Goal: Transaction & Acquisition: Purchase product/service

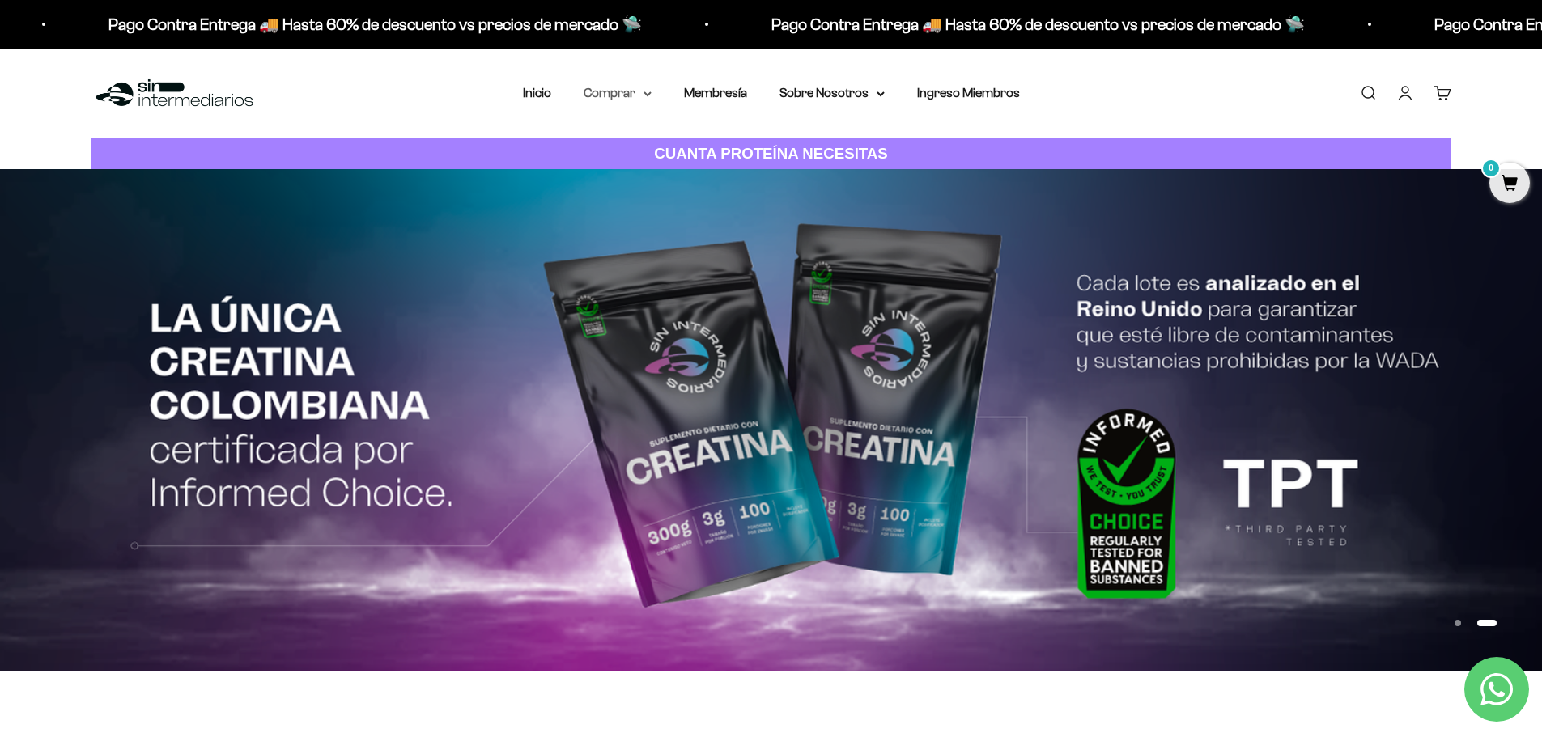
click at [635, 94] on summary "Comprar" at bounding box center [618, 93] width 68 height 21
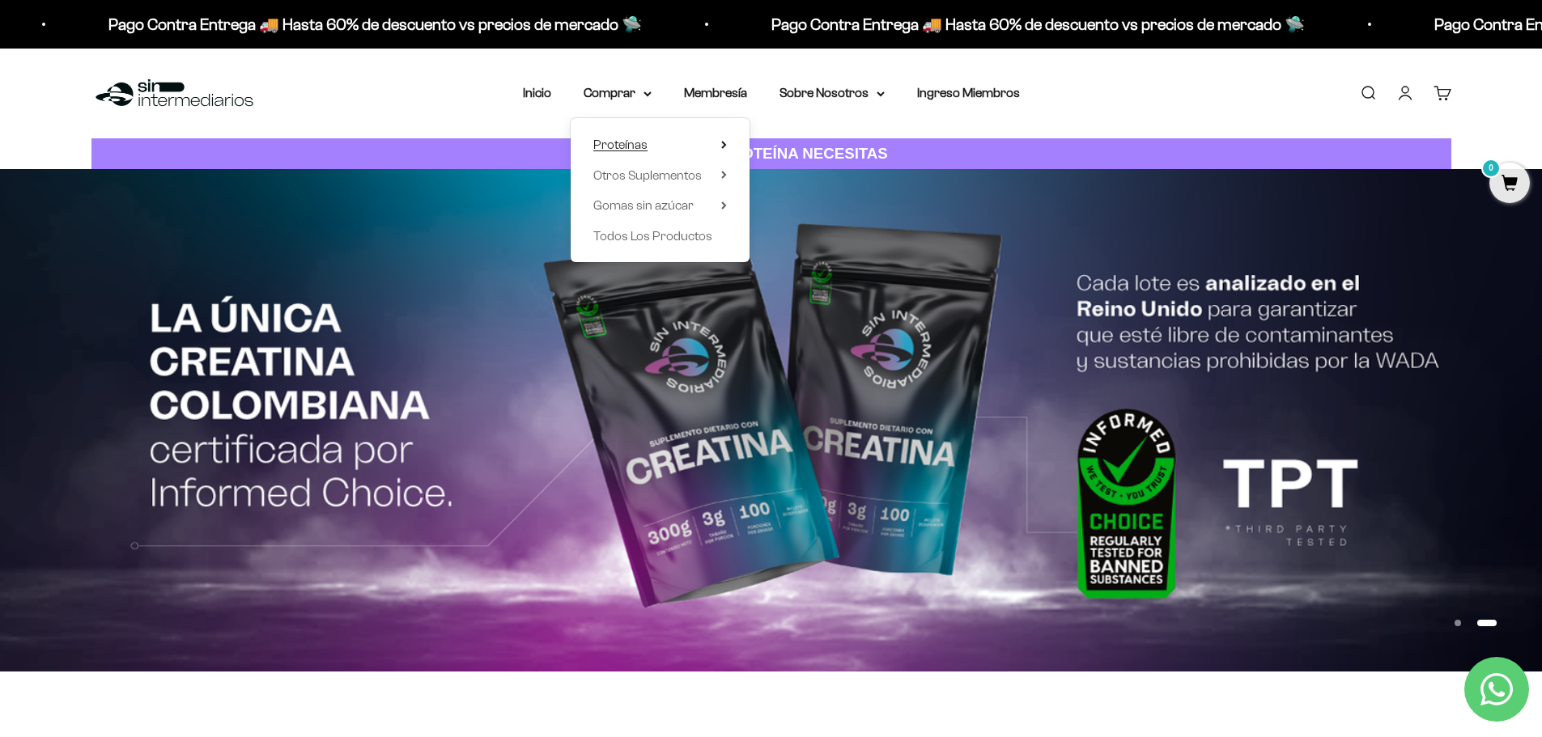
click at [640, 145] on span "Proteínas" at bounding box center [620, 145] width 54 height 14
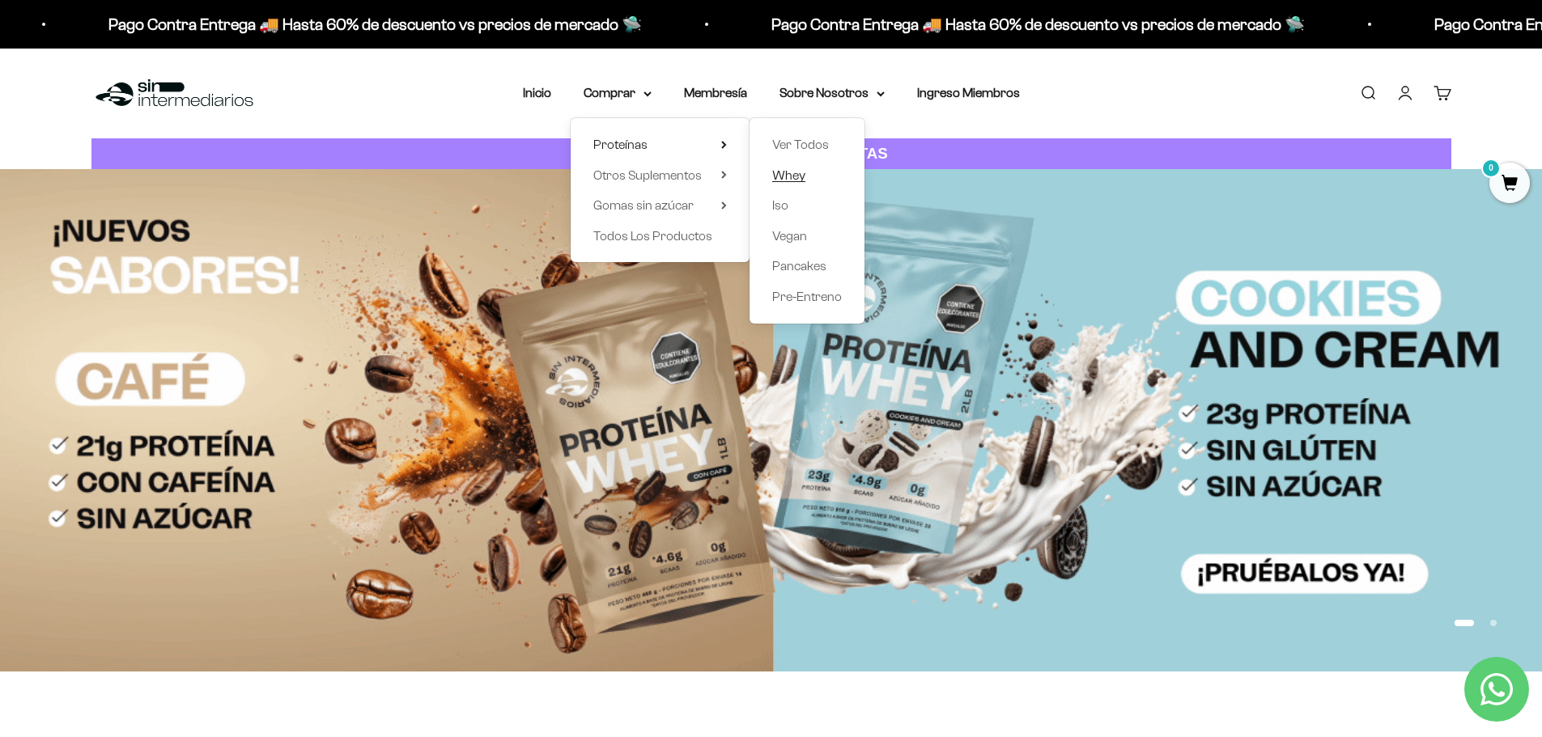
click at [796, 176] on span "Whey" at bounding box center [788, 175] width 33 height 14
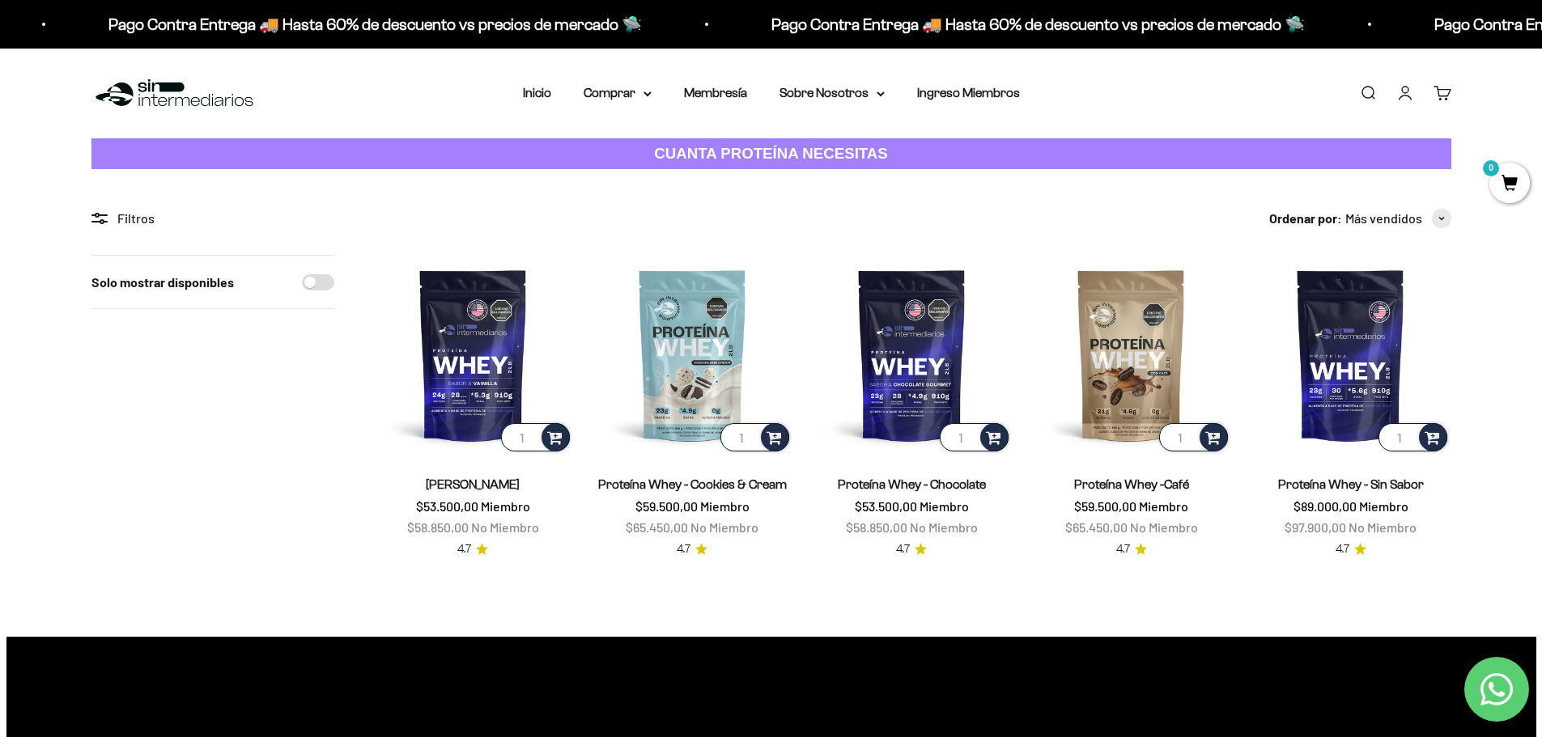
click at [1397, 96] on link "Iniciar sesión" at bounding box center [1405, 93] width 18 height 18
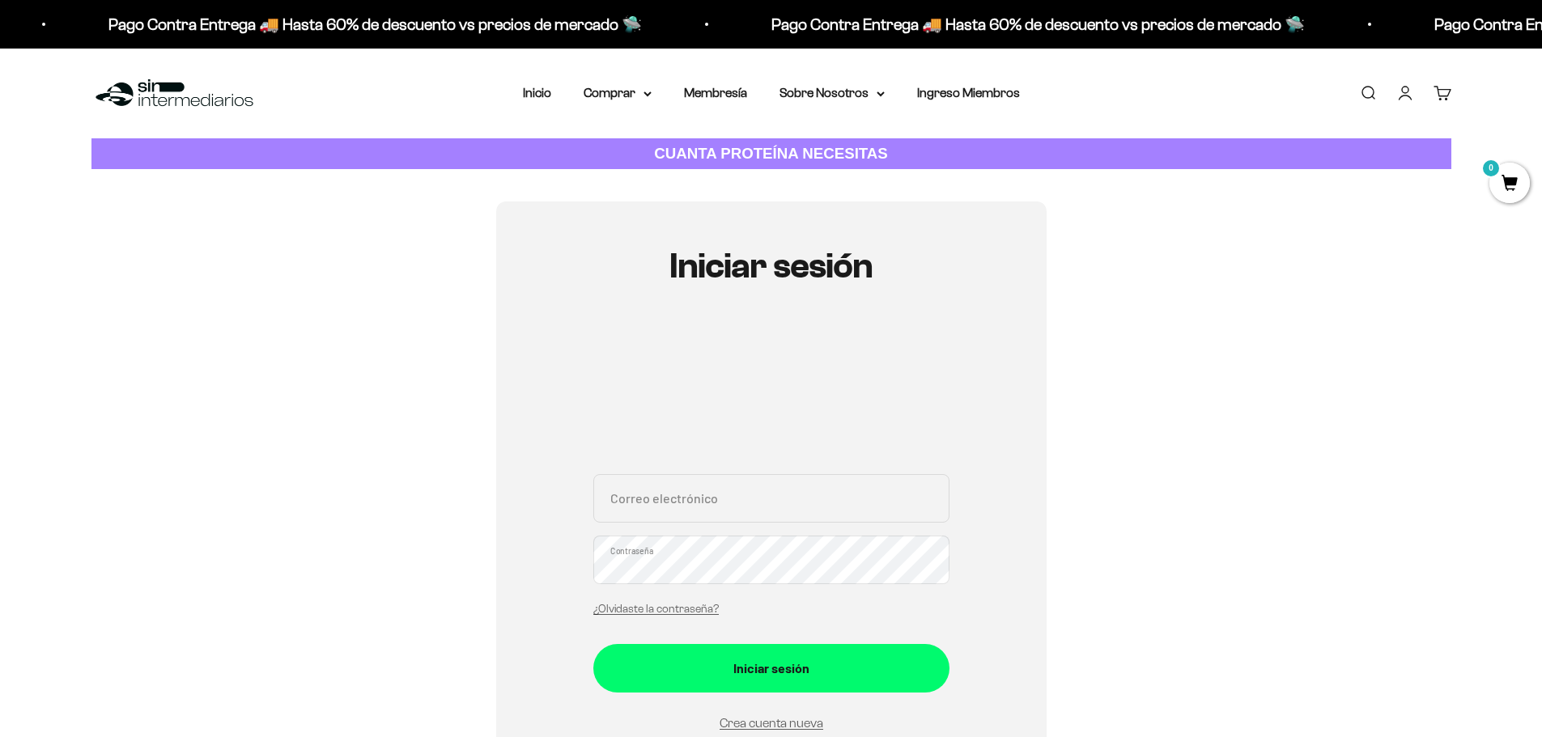
click at [650, 487] on input "Correo electrónico" at bounding box center [771, 498] width 356 height 49
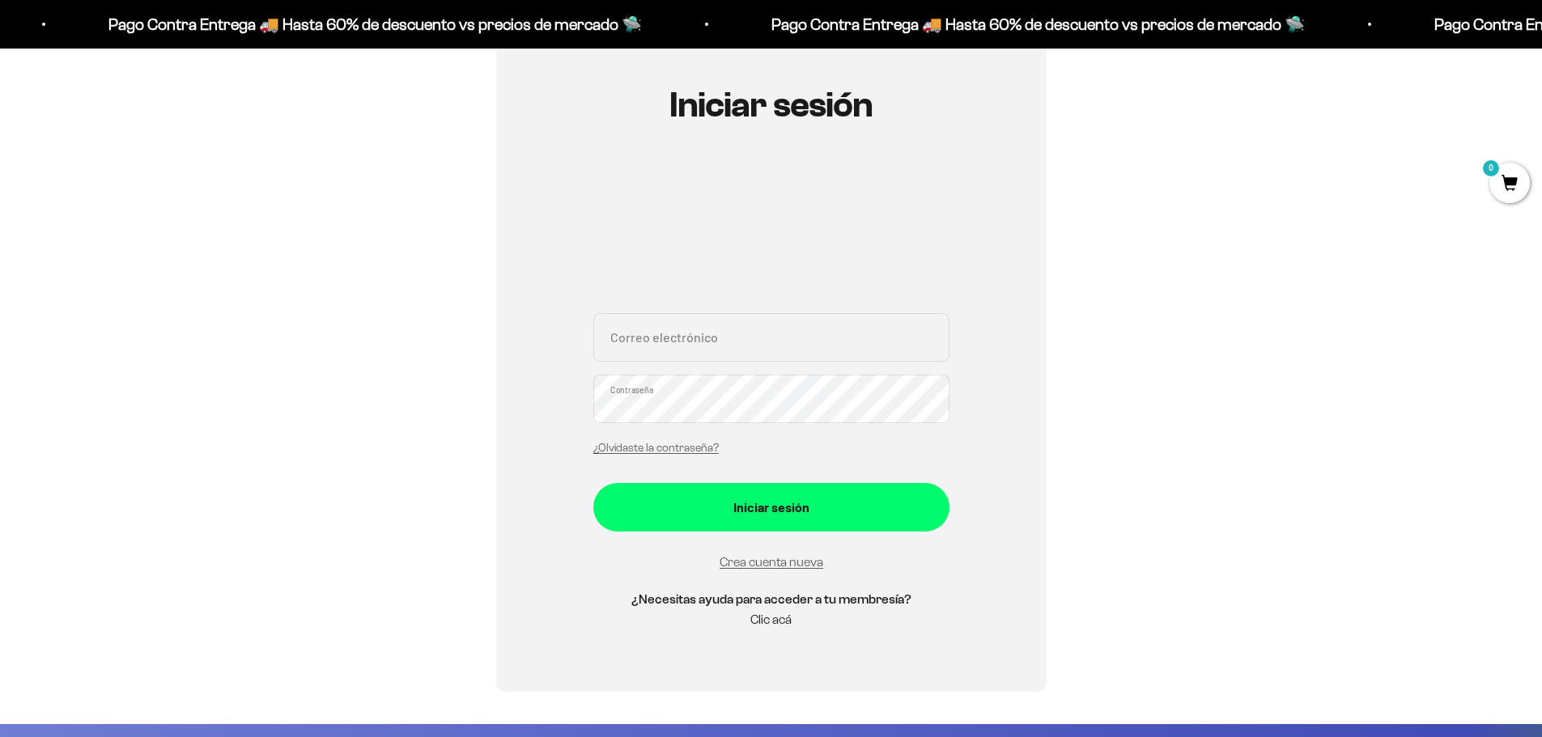
scroll to position [162, 0]
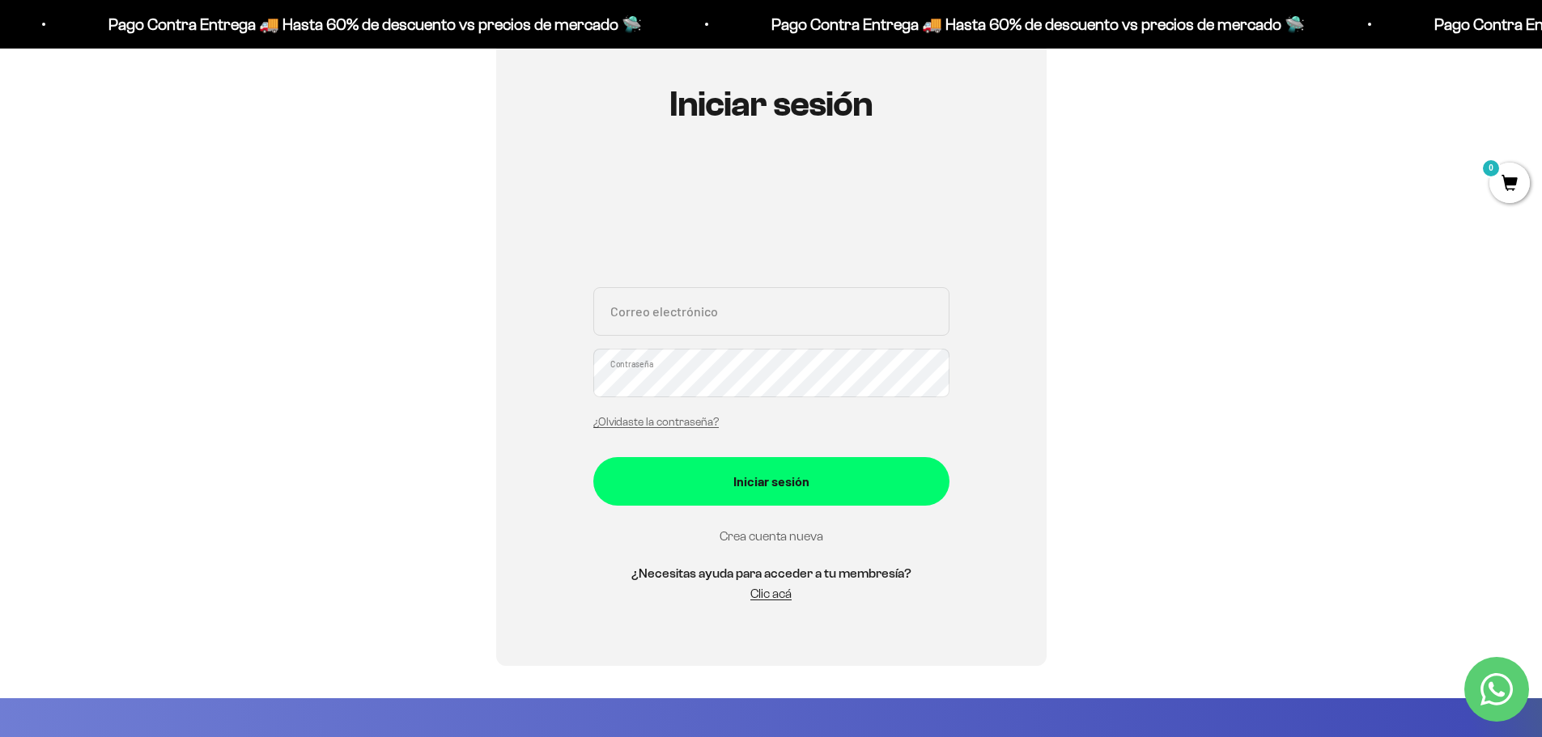
click at [767, 535] on link "Crea cuenta nueva" at bounding box center [772, 536] width 104 height 14
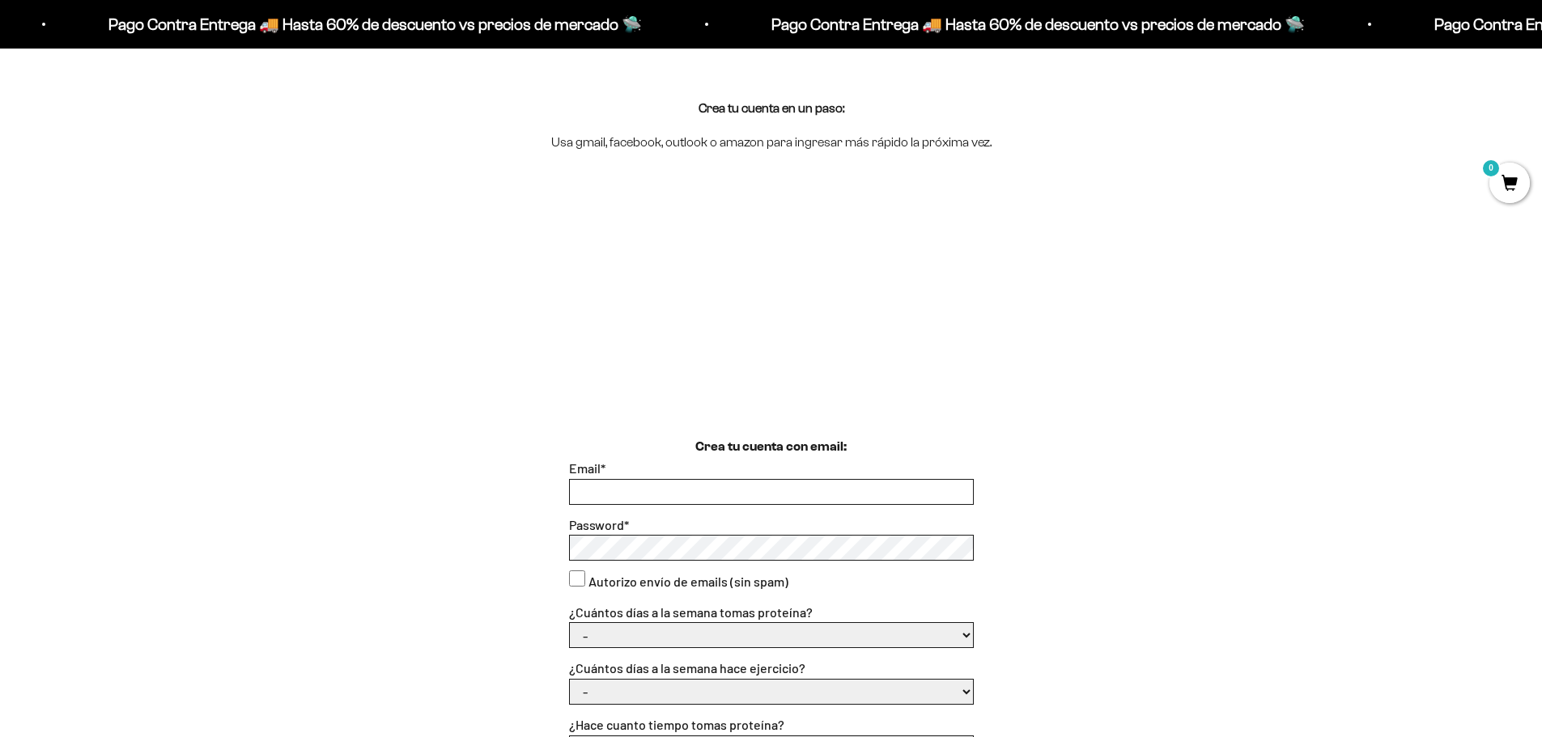
scroll to position [243, 0]
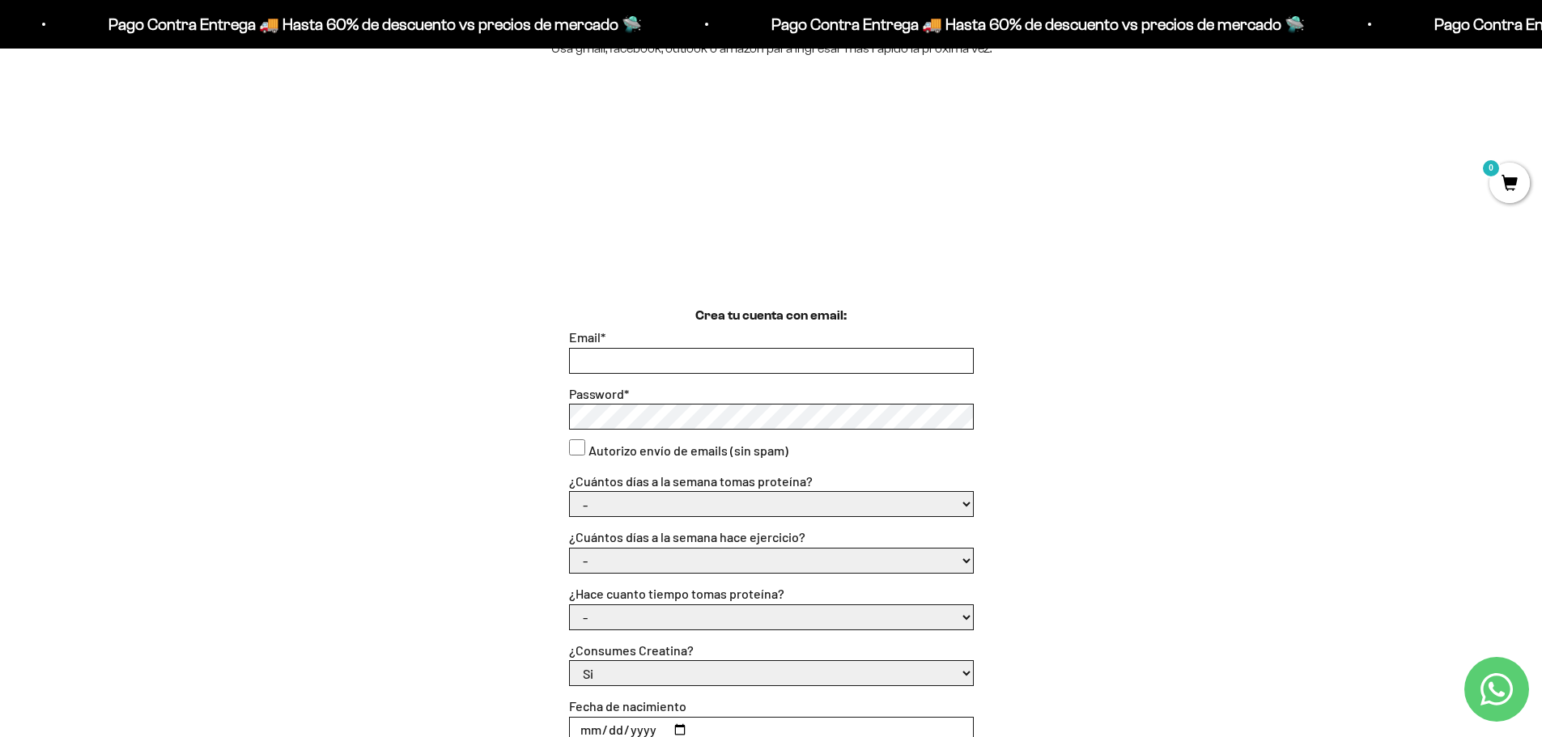
click at [627, 360] on input "Email *" at bounding box center [771, 361] width 403 height 24
type input "auris0136@hotmail.com"
click at [541, 414] on div "Crea tu cuenta con email: Email * auris0136@hotmail.com Password * Autorizo env…" at bounding box center [771, 610] width 1360 height 608
click at [558, 410] on div "Crea tu cuenta con email: Email * auris0136@hotmail.com Password * Autorizo env…" at bounding box center [771, 610] width 1360 height 608
click at [656, 401] on div "Password *" at bounding box center [771, 407] width 405 height 47
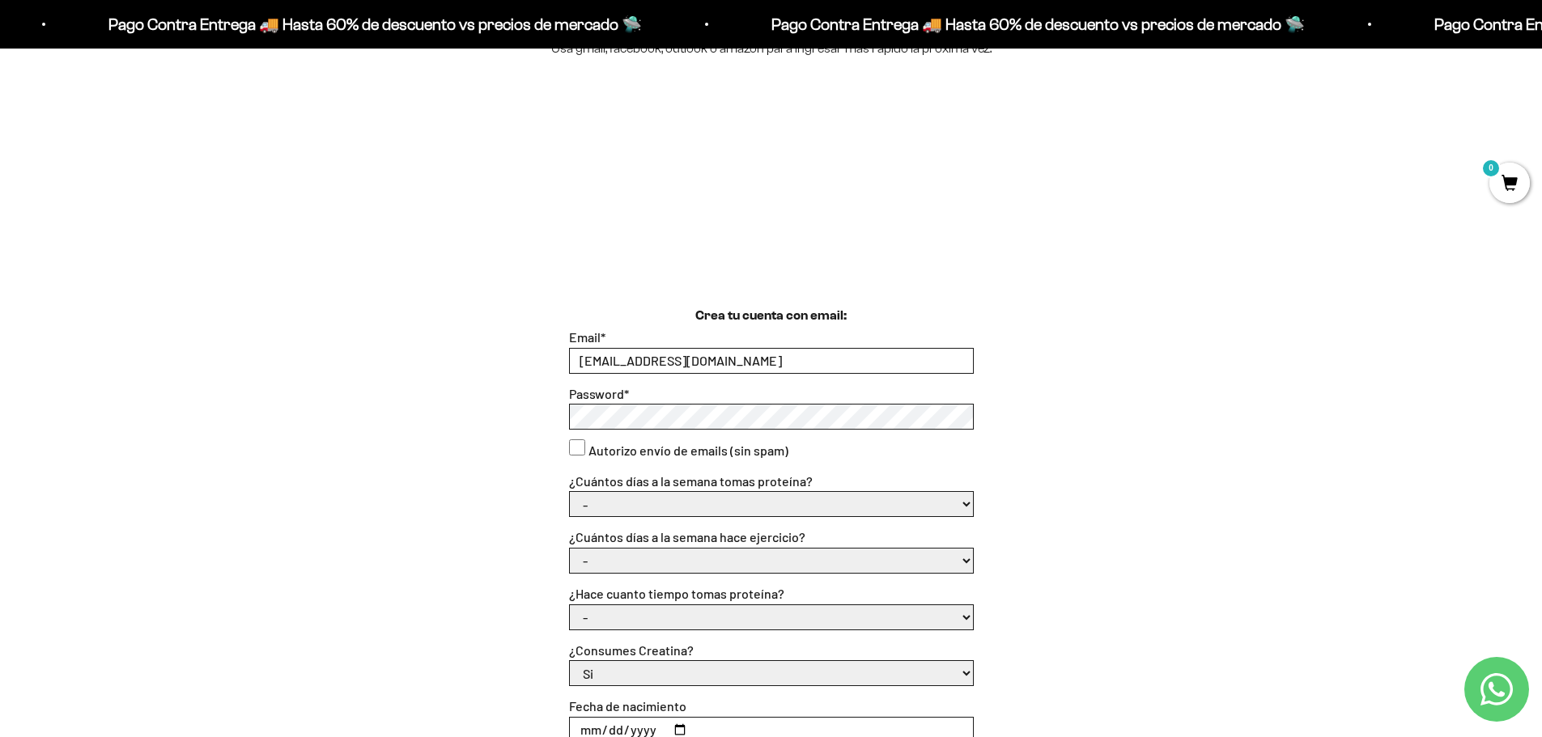
click at [620, 507] on select "- 1 o 2 3 a 5 6 o 7" at bounding box center [771, 504] width 403 height 24
select select "1 o 2"
click at [570, 493] on select "- 1 o 2 3 a 5 6 o 7" at bounding box center [771, 504] width 403 height 24
click at [605, 558] on select "- No hago 1 a 2 días 3 a 5 días 6 o 7 días" at bounding box center [771, 561] width 403 height 24
select select "3 a 5 días"
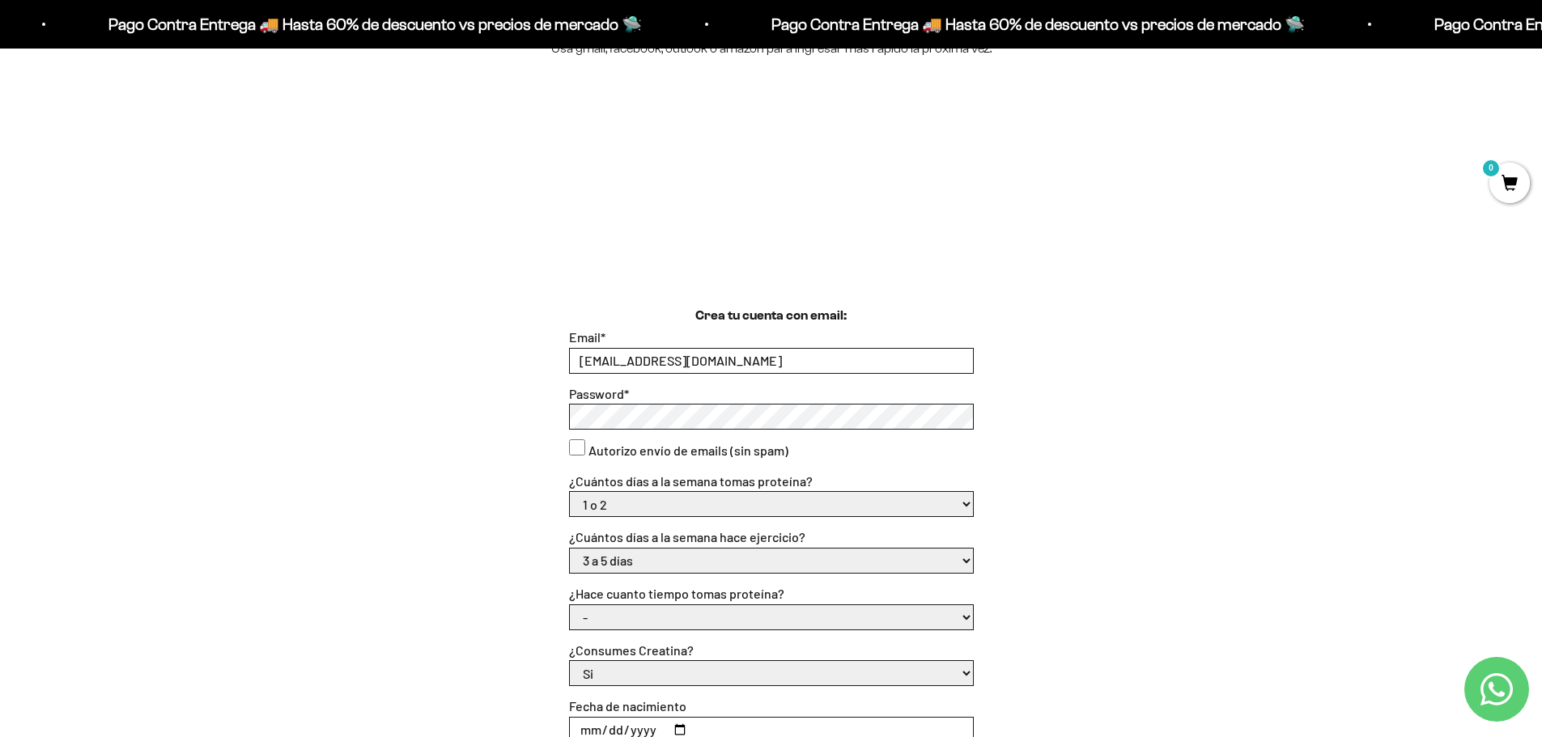
click at [570, 549] on select "- No hago 1 a 2 días 3 a 5 días 6 o 7 días" at bounding box center [771, 561] width 403 height 24
click at [643, 621] on select "- Apenas estoy empezando Menos de 6 meses Más de 6 meses Hace más de un año" at bounding box center [771, 617] width 403 height 24
select select "Menos de 6 meses"
click at [570, 605] on select "- Apenas estoy empezando Menos de 6 meses Más de 6 meses Hace más de un año" at bounding box center [771, 617] width 403 height 24
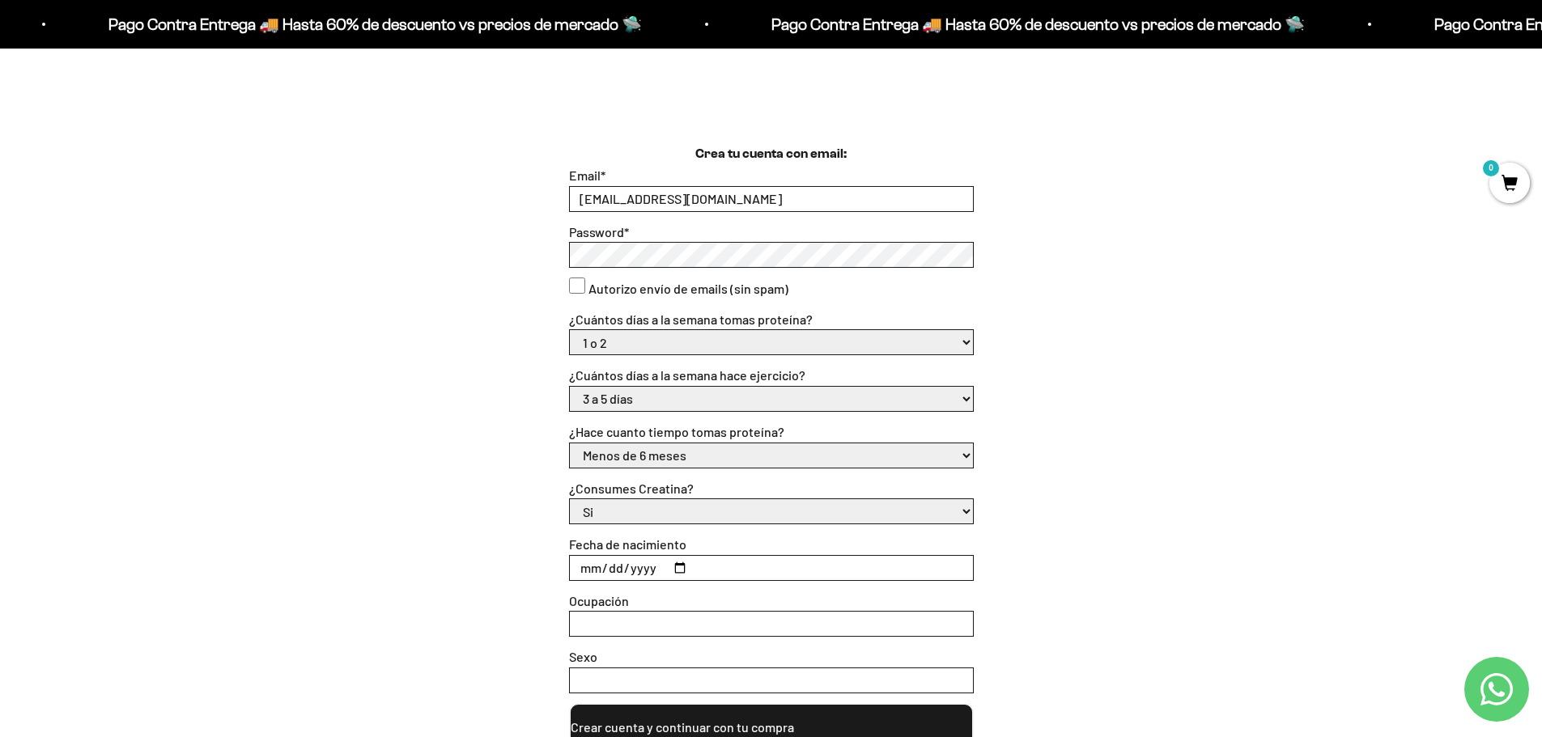
click at [703, 509] on select "Si No" at bounding box center [771, 511] width 403 height 24
select select "No"
click at [570, 500] on select "Si No" at bounding box center [771, 511] width 403 height 24
click at [586, 569] on input "Fecha de nacimiento" at bounding box center [771, 568] width 403 height 24
type input "201992-11-16"
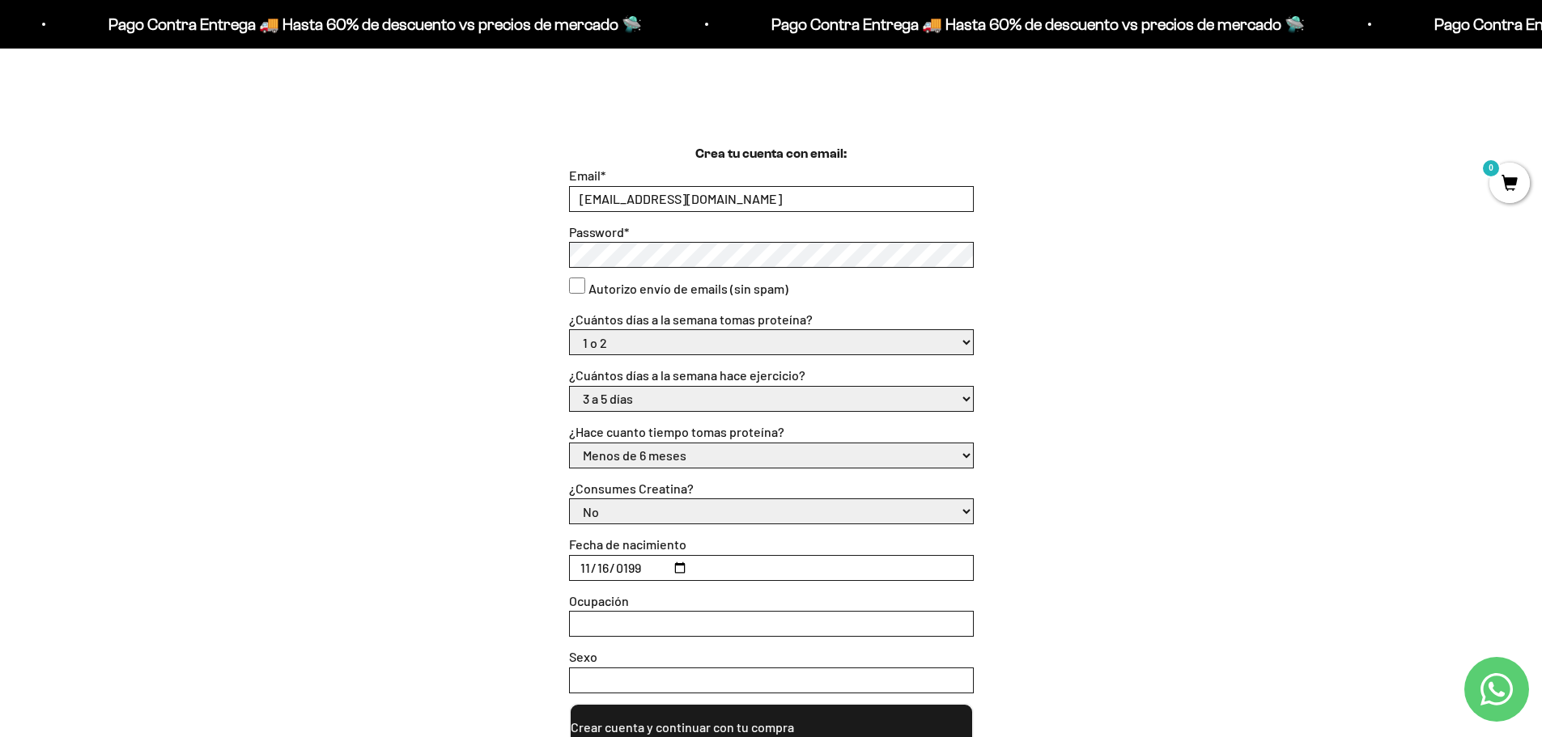
type input "1992-11-16"
click at [605, 626] on input "Ocupación" at bounding box center [771, 624] width 403 height 24
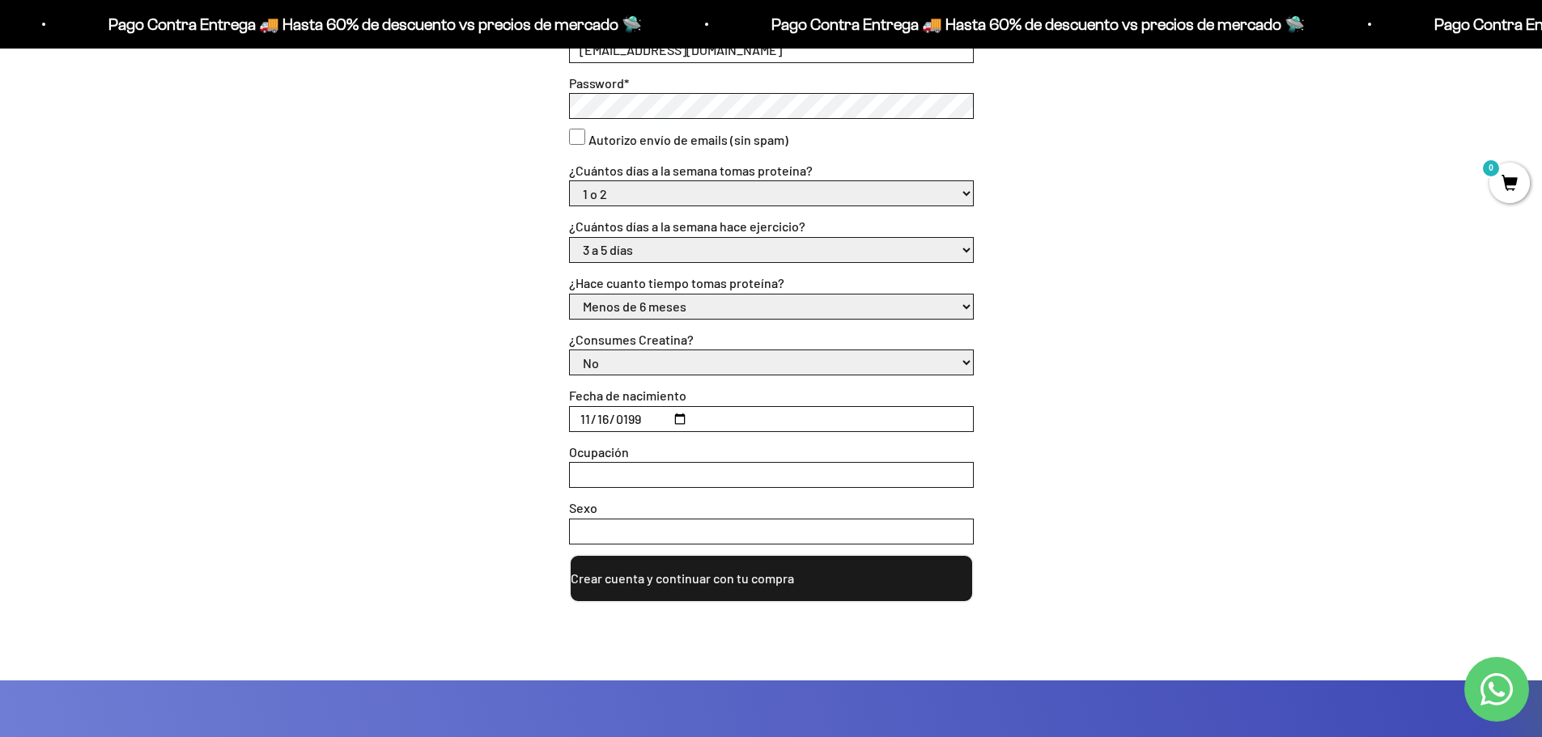
scroll to position [567, 0]
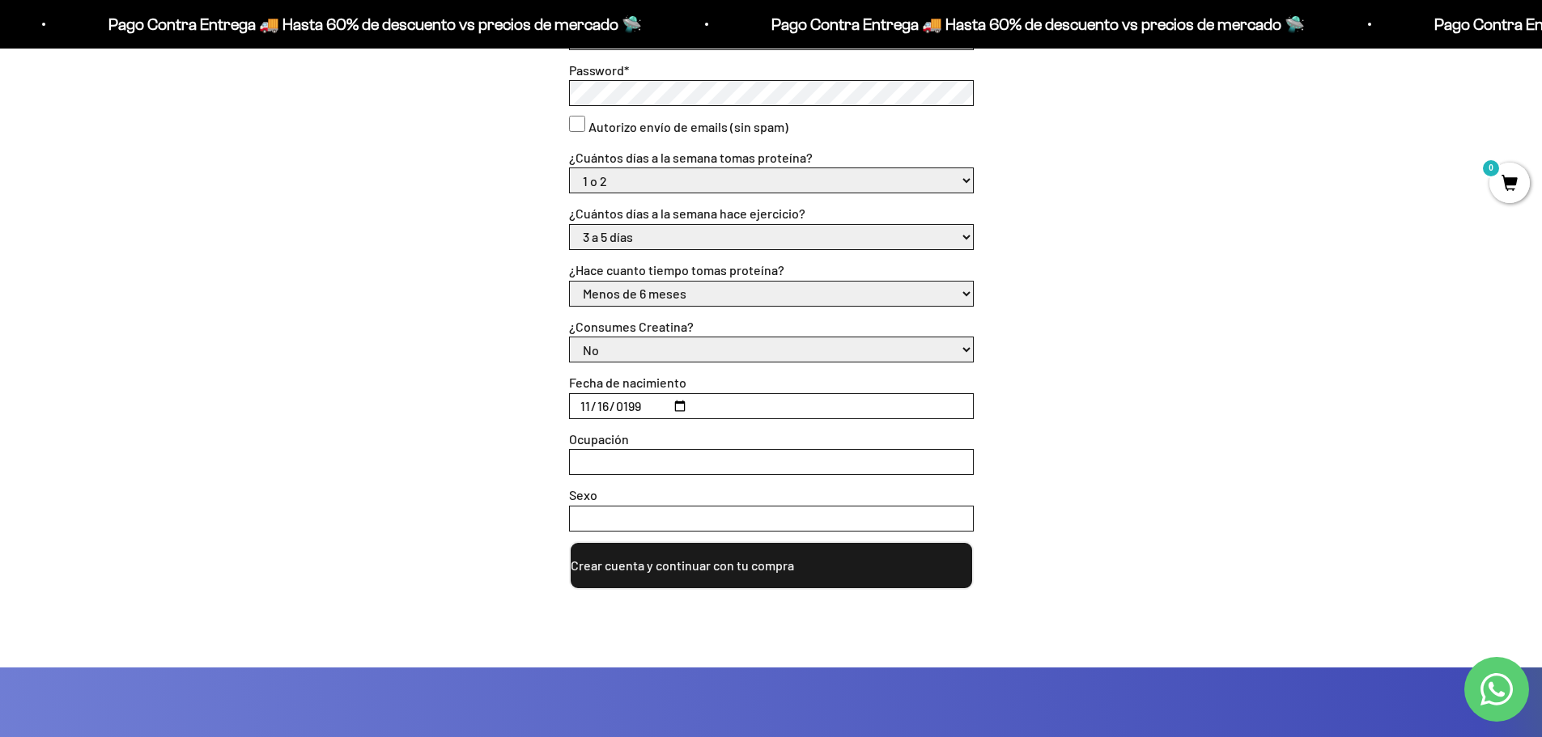
click at [635, 507] on input "Sexo" at bounding box center [771, 519] width 403 height 24
type input "Femenino"
click at [748, 577] on button "Crear cuenta y continuar con tu compra" at bounding box center [771, 565] width 405 height 49
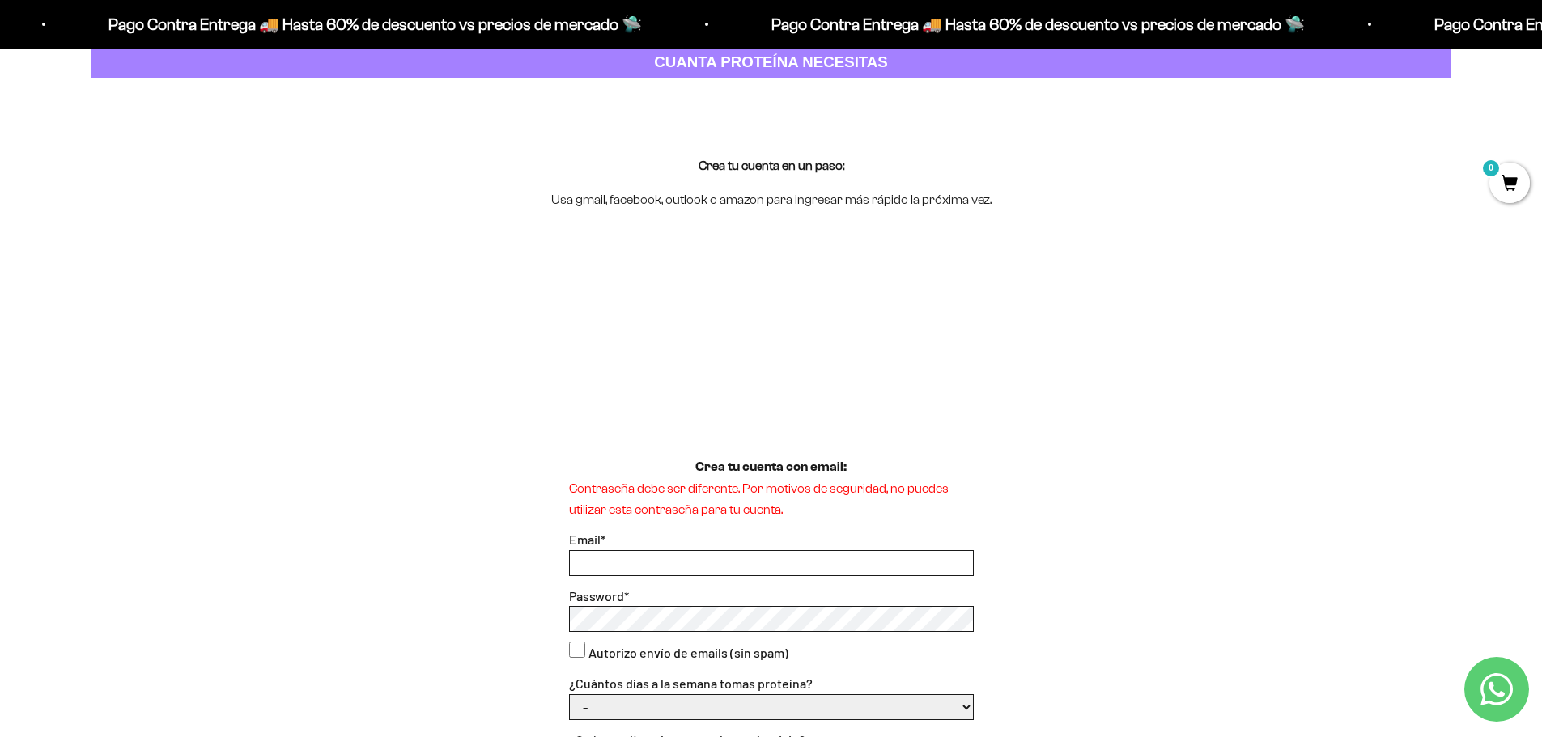
scroll to position [243, 0]
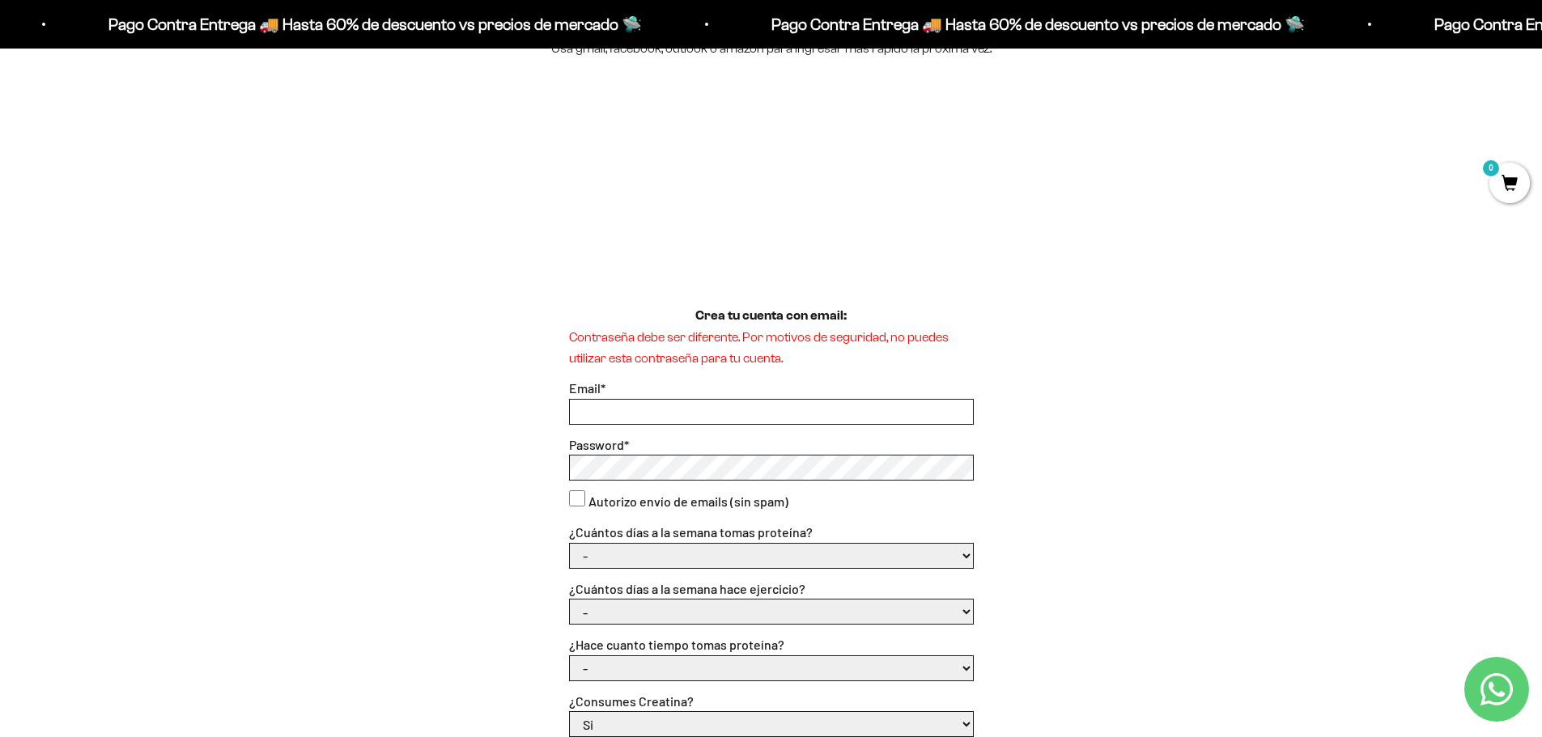
click at [622, 414] on input "Email *" at bounding box center [771, 412] width 403 height 24
type input "[EMAIL_ADDRESS][DOMAIN_NAME]"
click at [1151, 424] on div "Crea tu cuenta con email: Contraseña debe ser diferente. Por motivos de segurid…" at bounding box center [771, 635] width 1360 height 659
click at [1089, 522] on div "Crea tu cuenta con email: Contraseña debe ser diferente. Por motivos de segurid…" at bounding box center [771, 635] width 1360 height 659
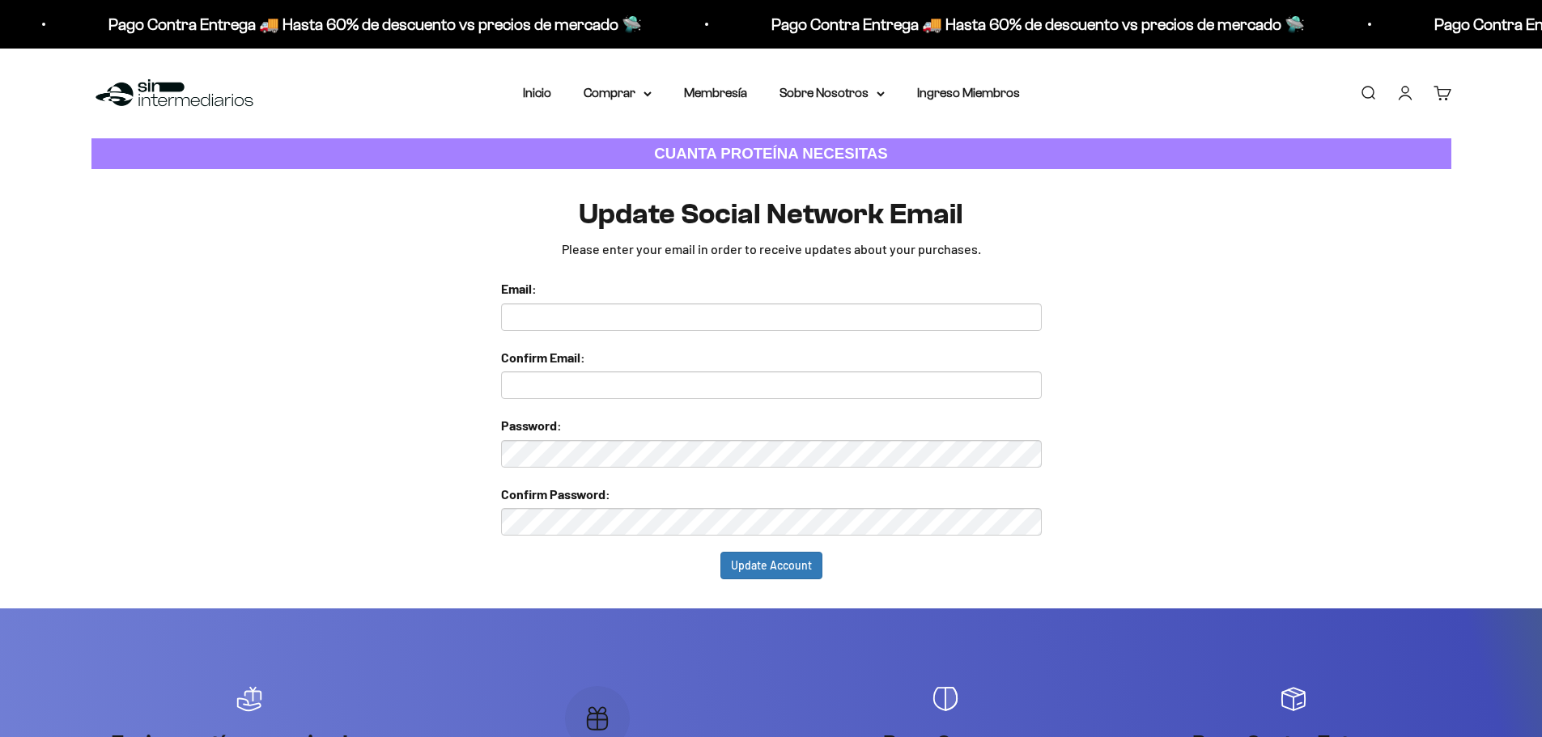
click at [523, 312] on input "text" at bounding box center [771, 318] width 541 height 28
type input "auris0136@hotmail.com"
click at [611, 386] on input "text" at bounding box center [771, 385] width 541 height 28
drag, startPoint x: 639, startPoint y: 321, endPoint x: 482, endPoint y: 317, distance: 156.2
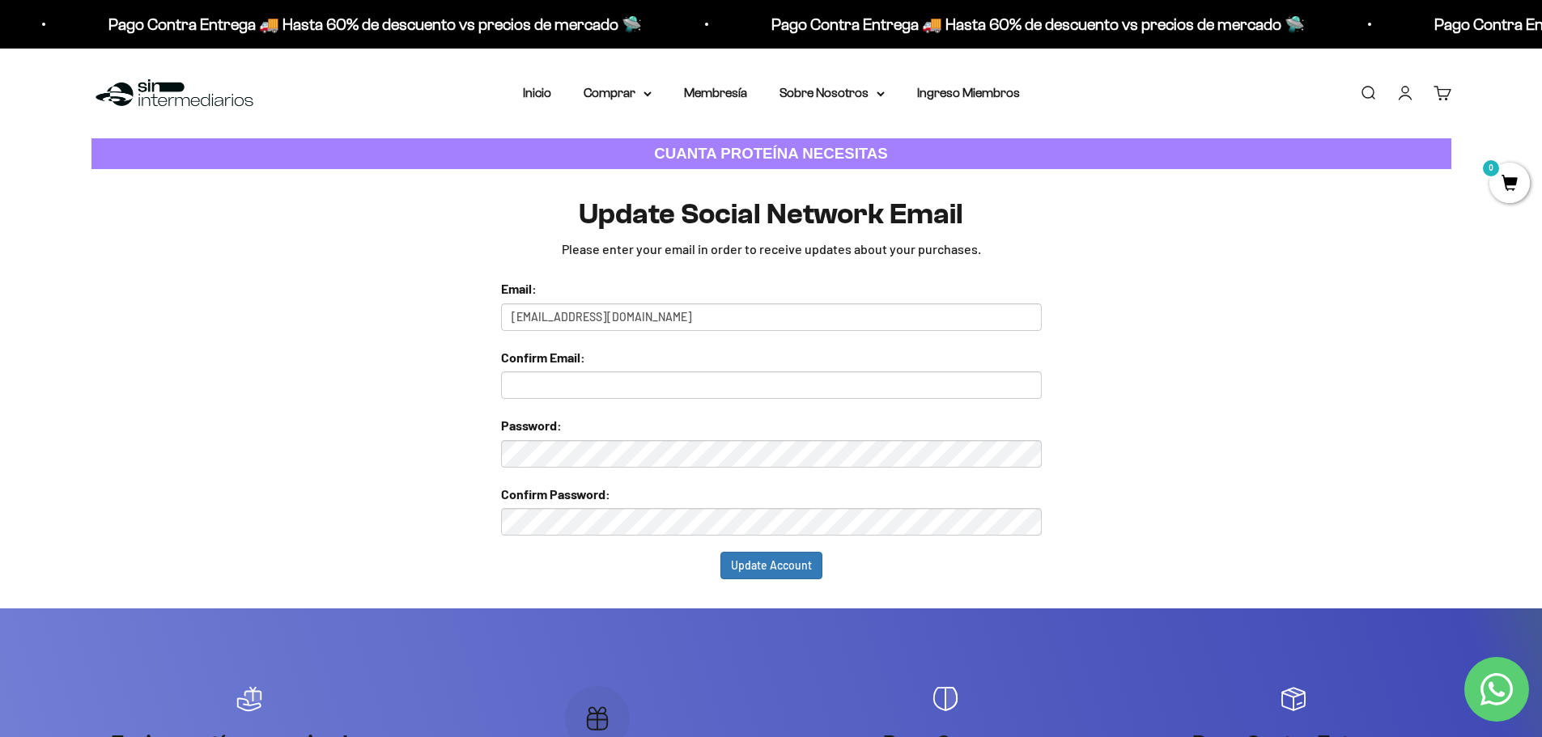
click at [588, 384] on input "text" at bounding box center [771, 385] width 541 height 28
paste input "auris0136@hotmail.com"
type input "auris0136@hotmail.com"
click at [806, 563] on input "Update Account" at bounding box center [771, 566] width 102 height 28
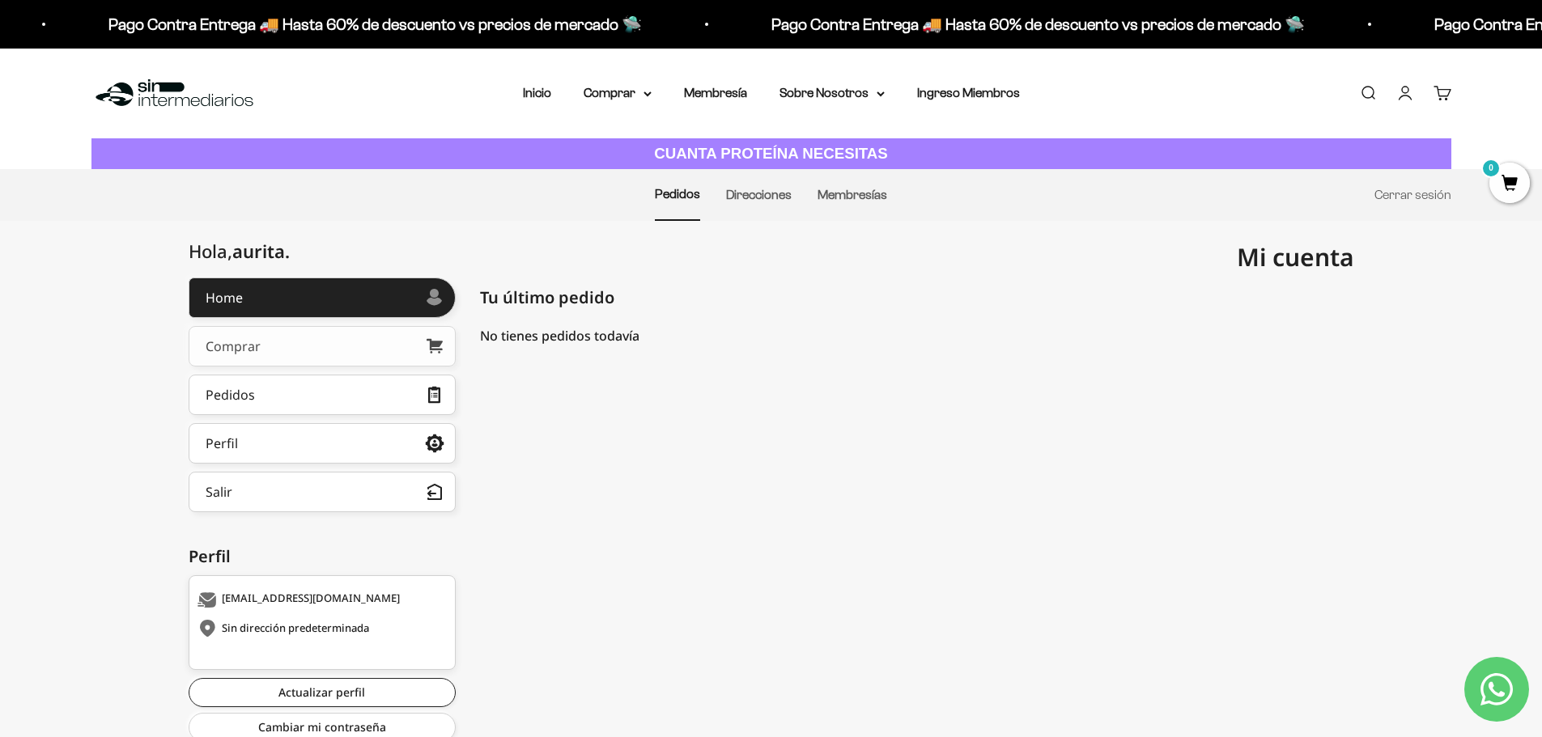
click at [298, 363] on link "Comprar" at bounding box center [322, 346] width 267 height 40
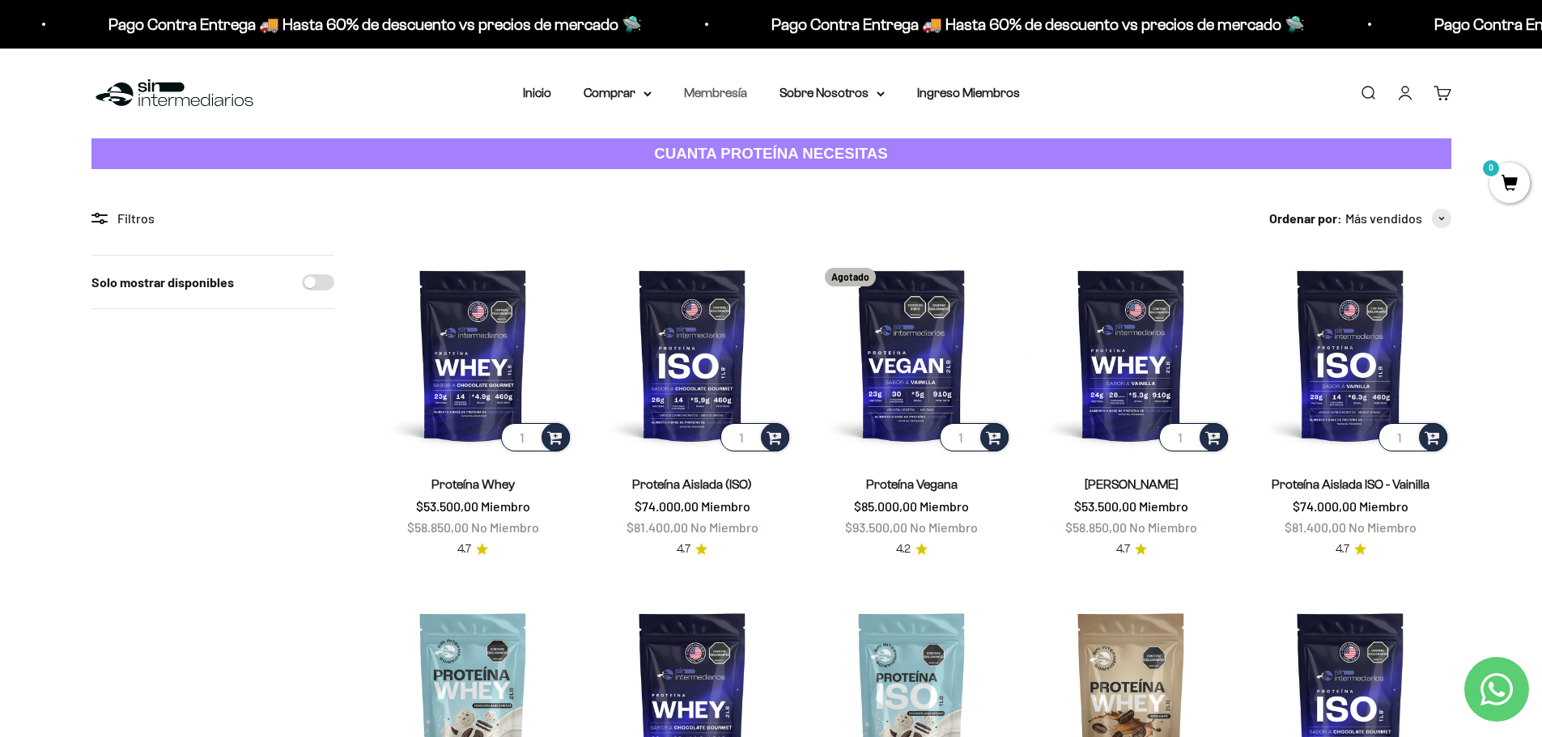
click at [718, 91] on link "Membresía" at bounding box center [715, 93] width 63 height 14
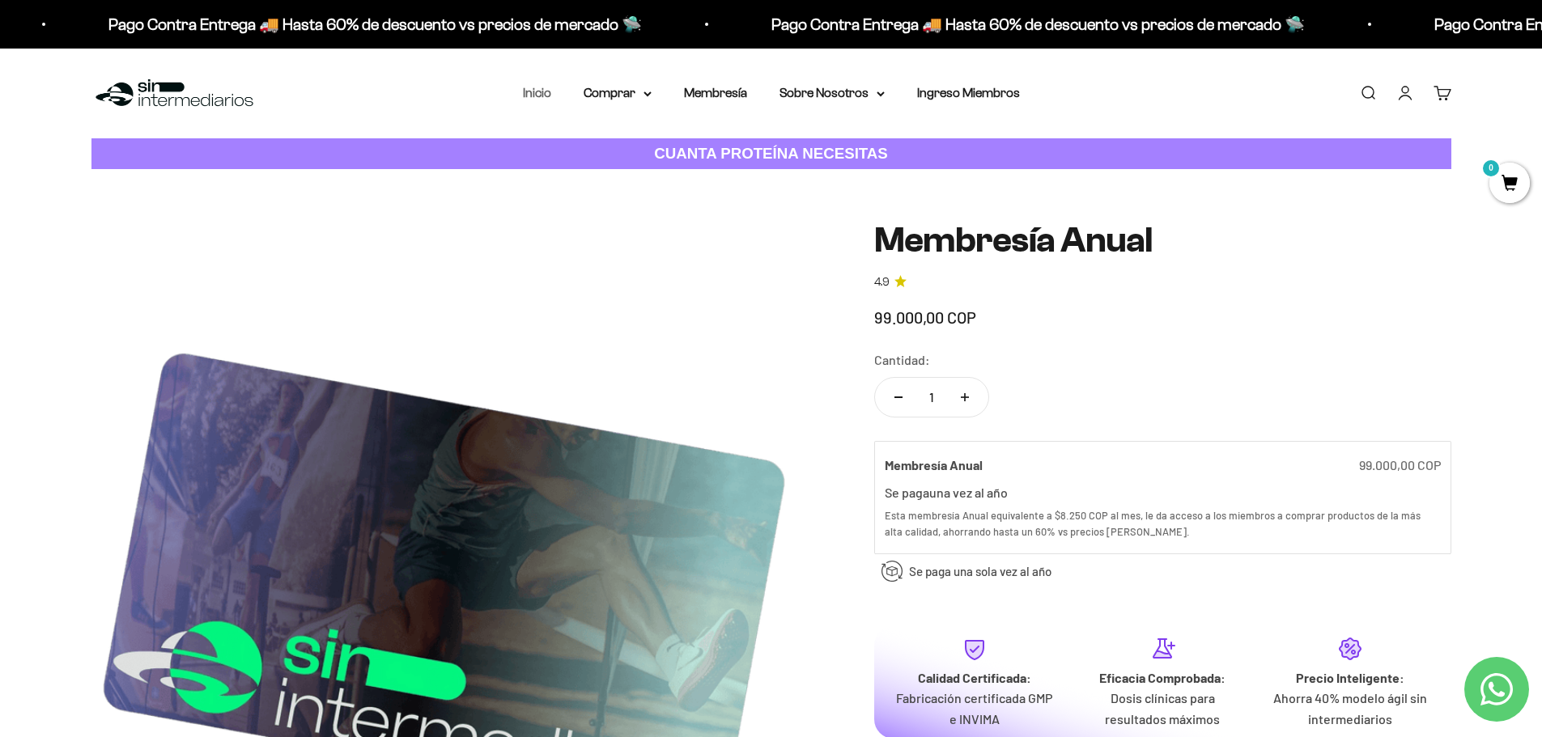
click at [545, 95] on link "Inicio" at bounding box center [537, 93] width 28 height 14
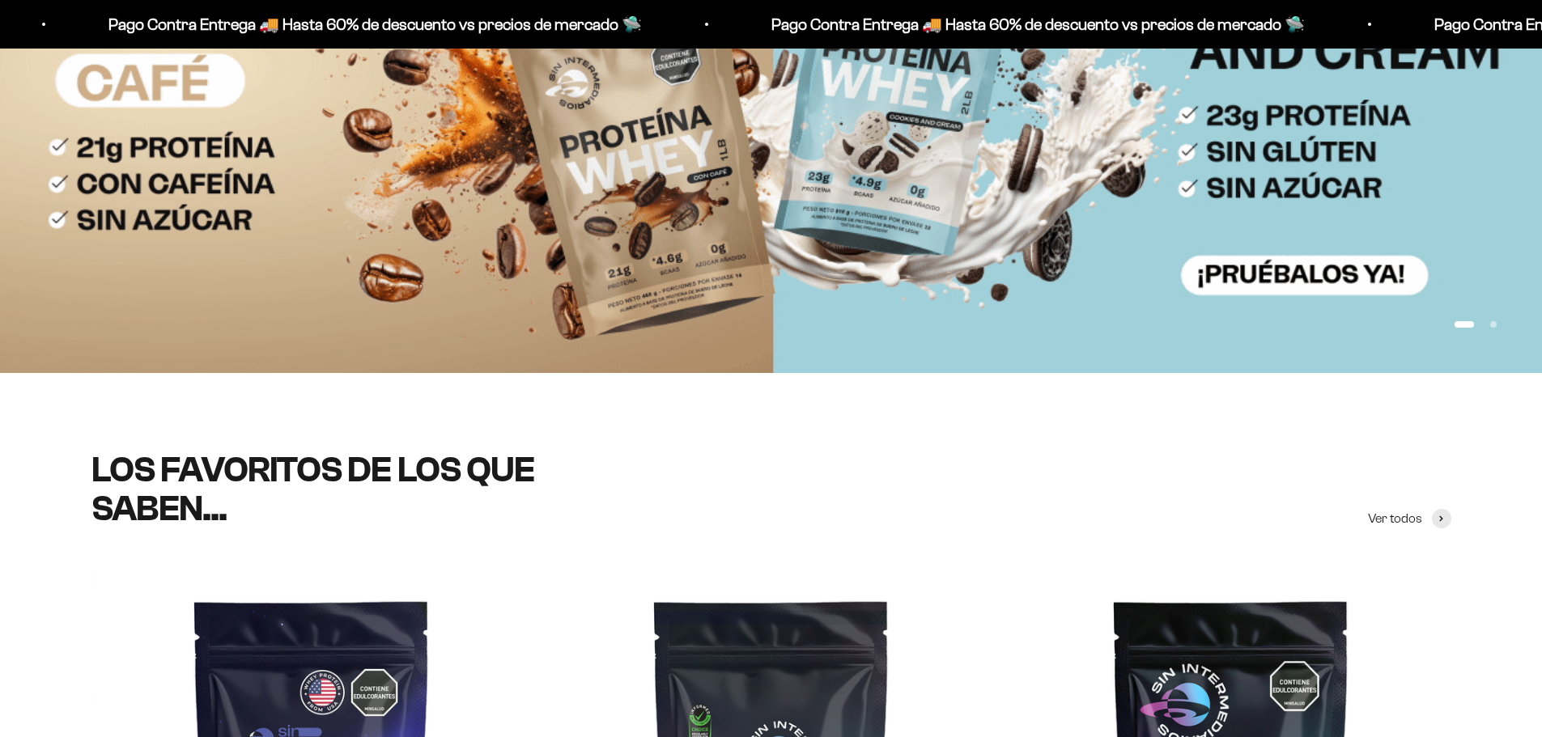
scroll to position [243, 0]
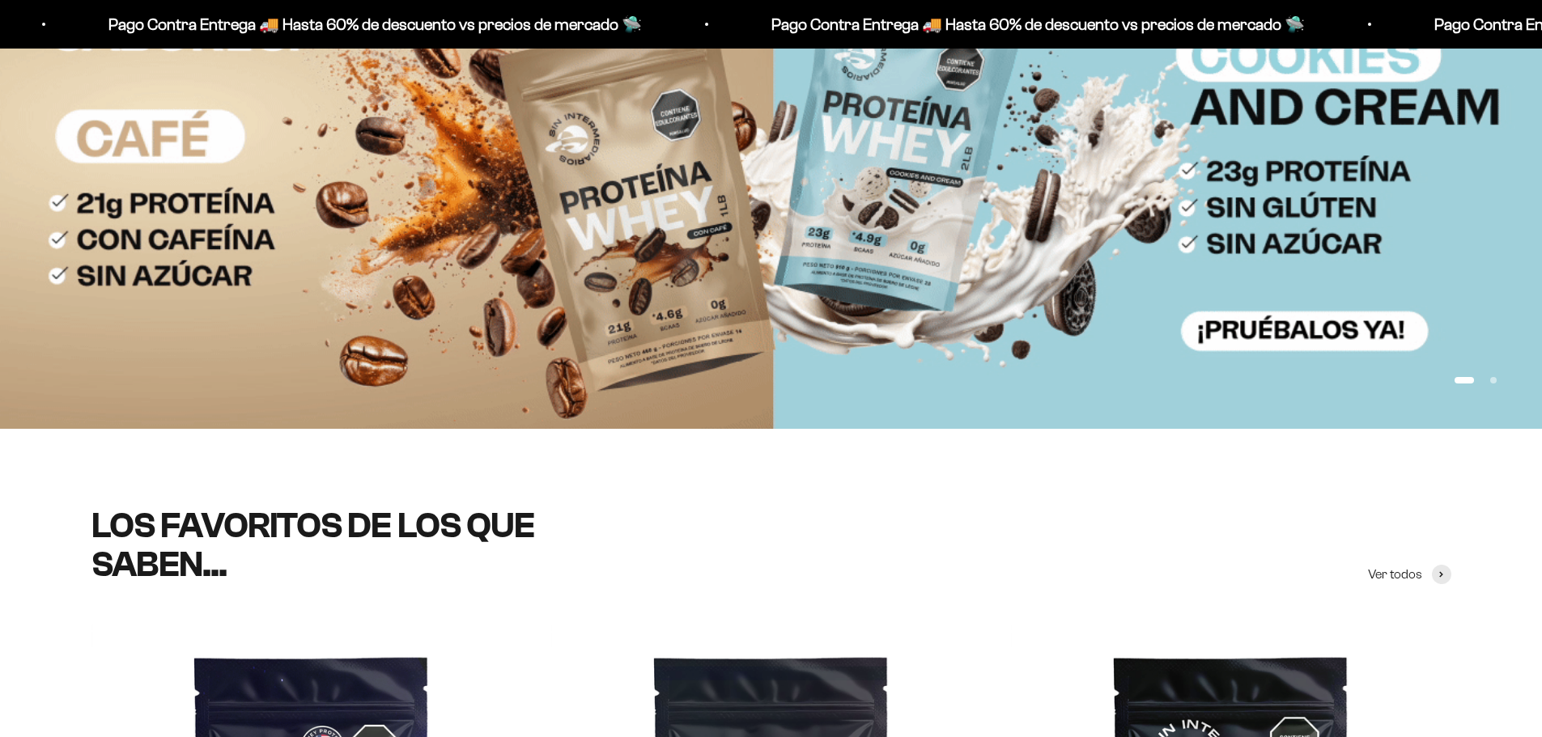
click at [728, 258] on img at bounding box center [771, 177] width 1542 height 502
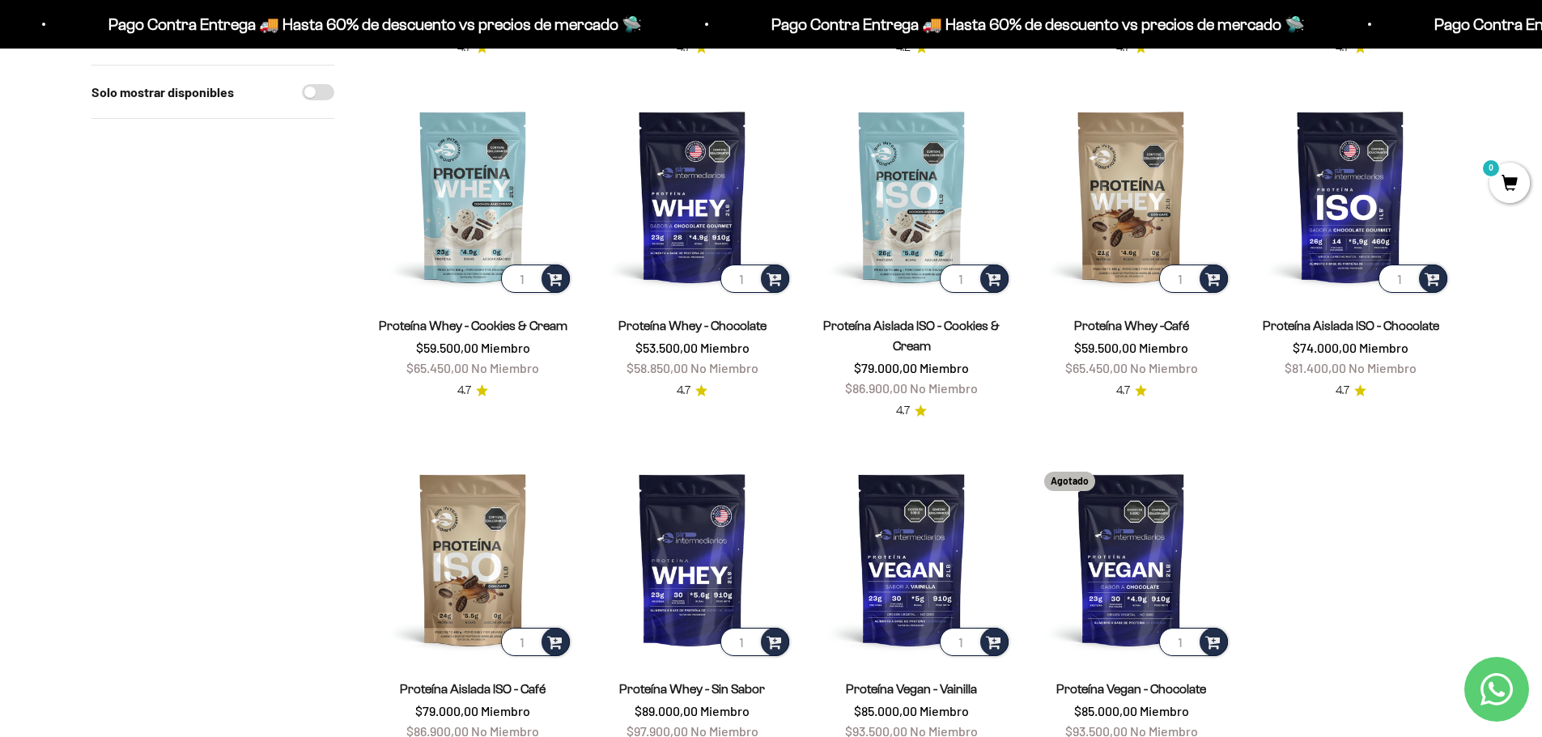
scroll to position [405, 0]
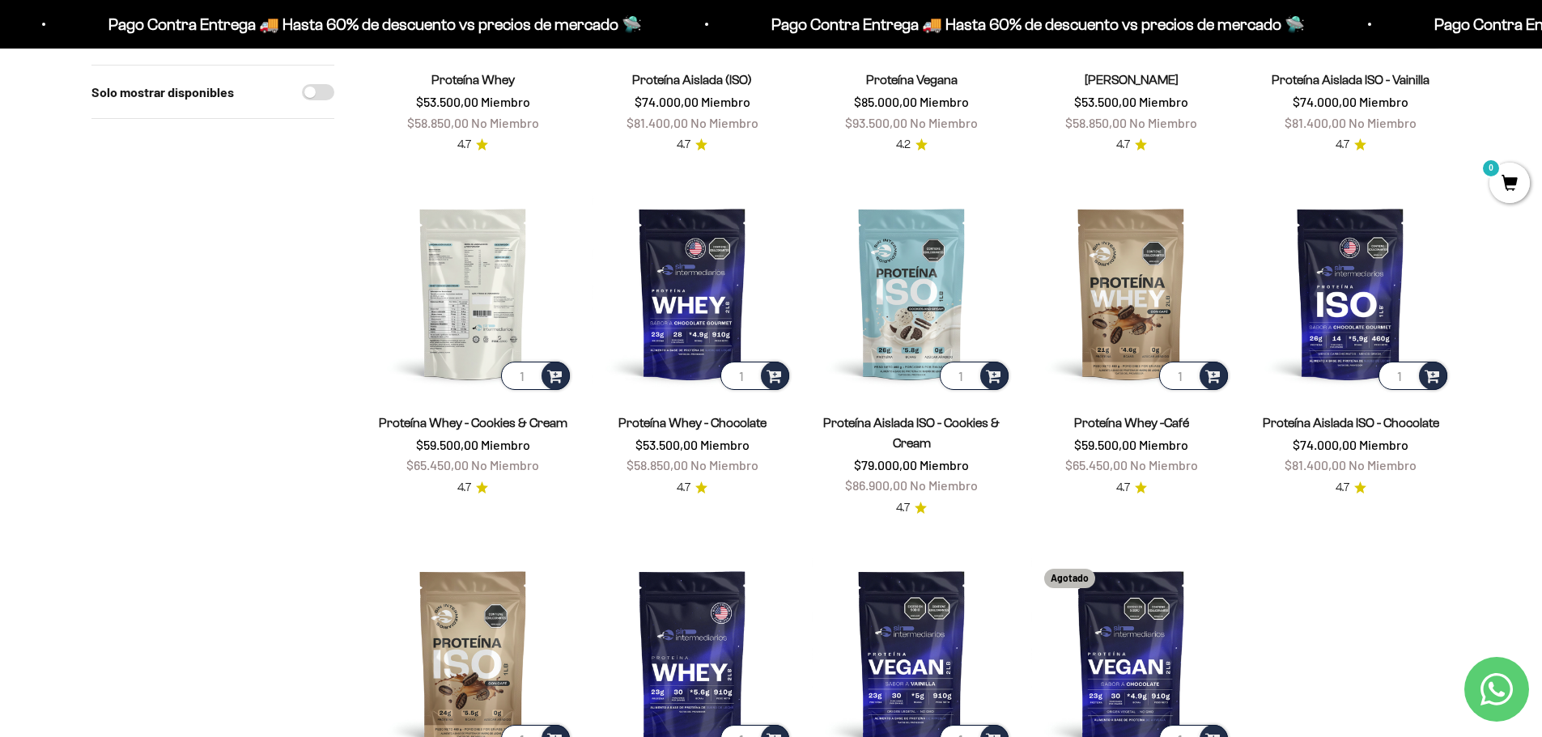
click at [478, 332] on img at bounding box center [473, 293] width 200 height 200
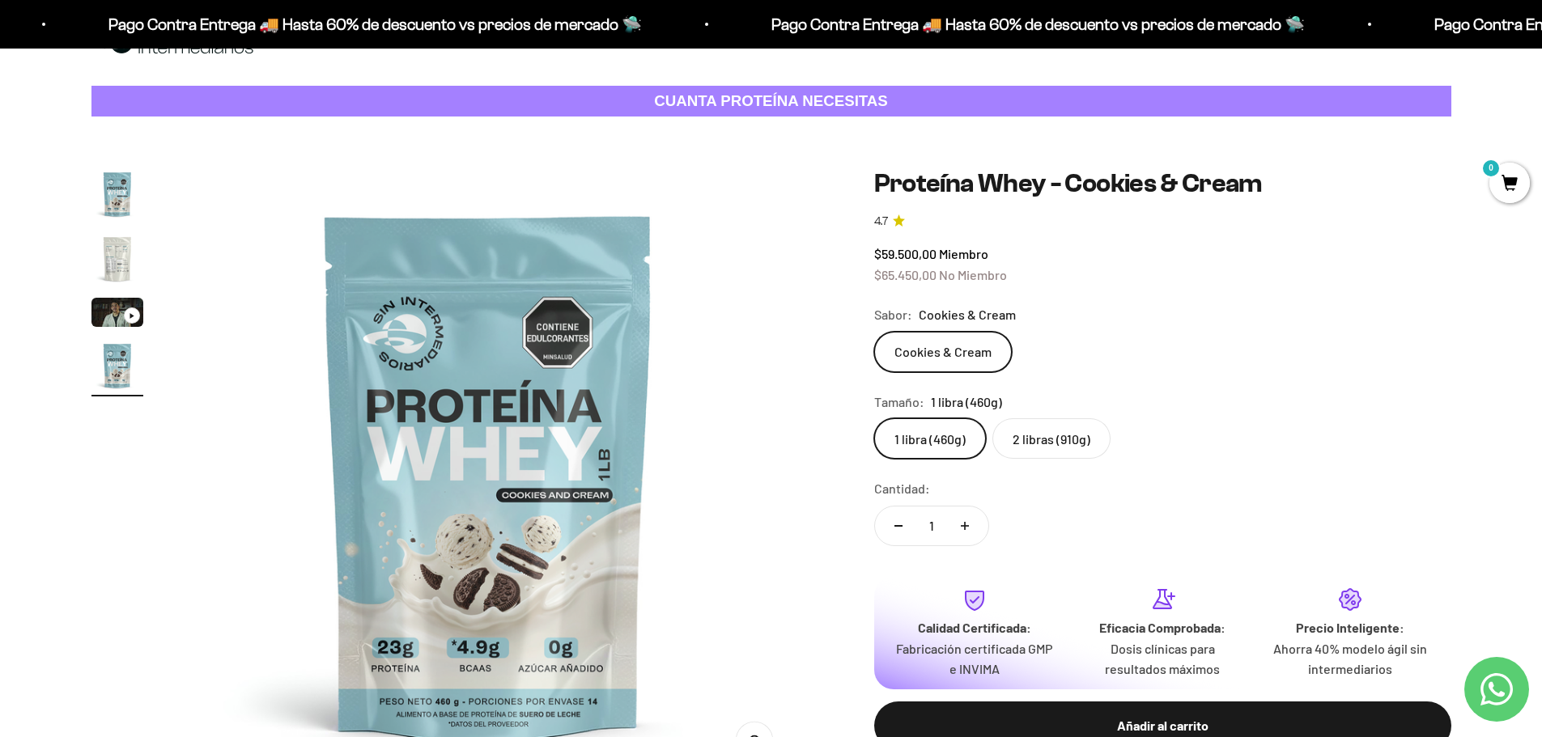
scroll to position [81, 0]
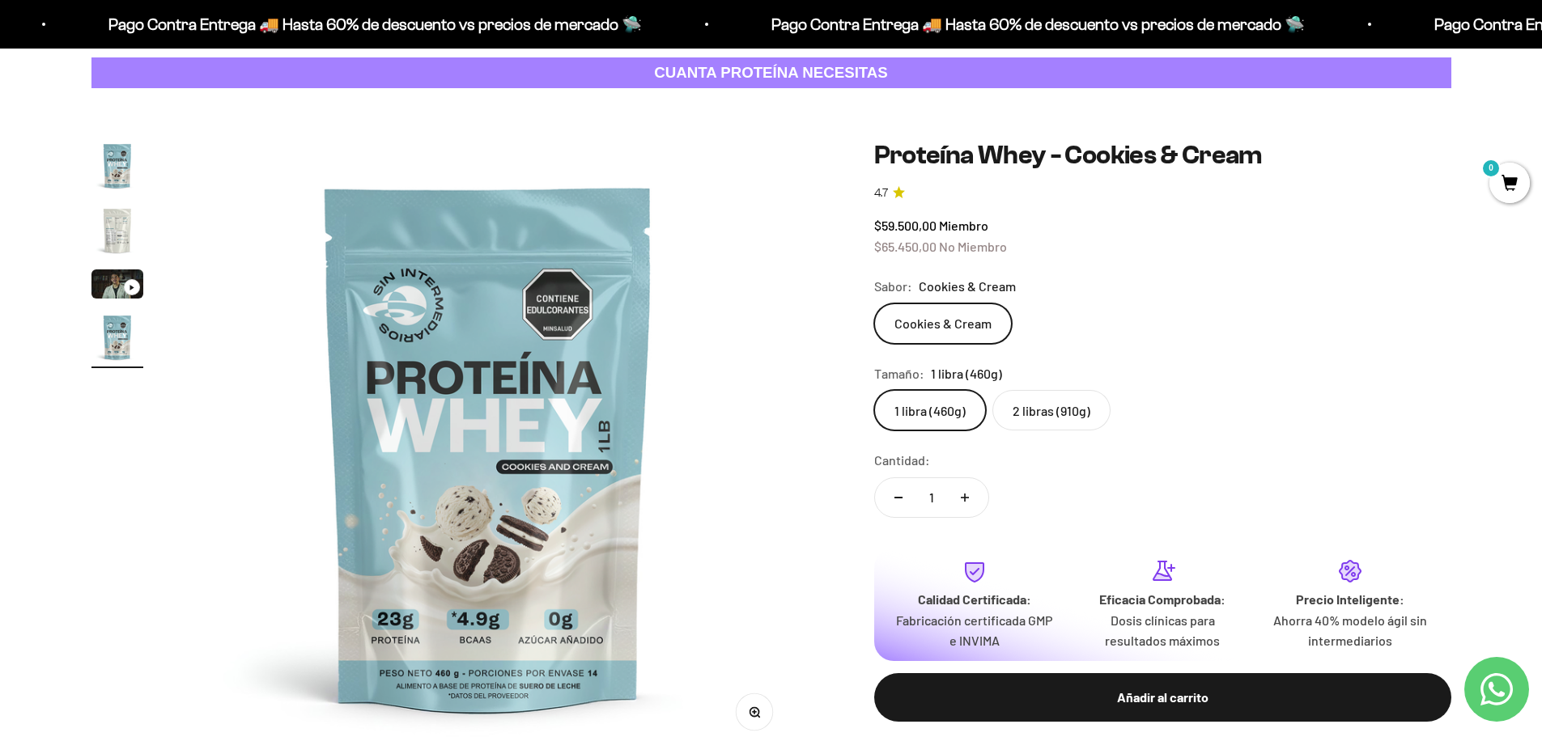
click at [1054, 421] on label "2 libras (910g)" at bounding box center [1051, 410] width 118 height 40
click at [874, 390] on input "2 libras (910g)" at bounding box center [873, 389] width 1 height 1
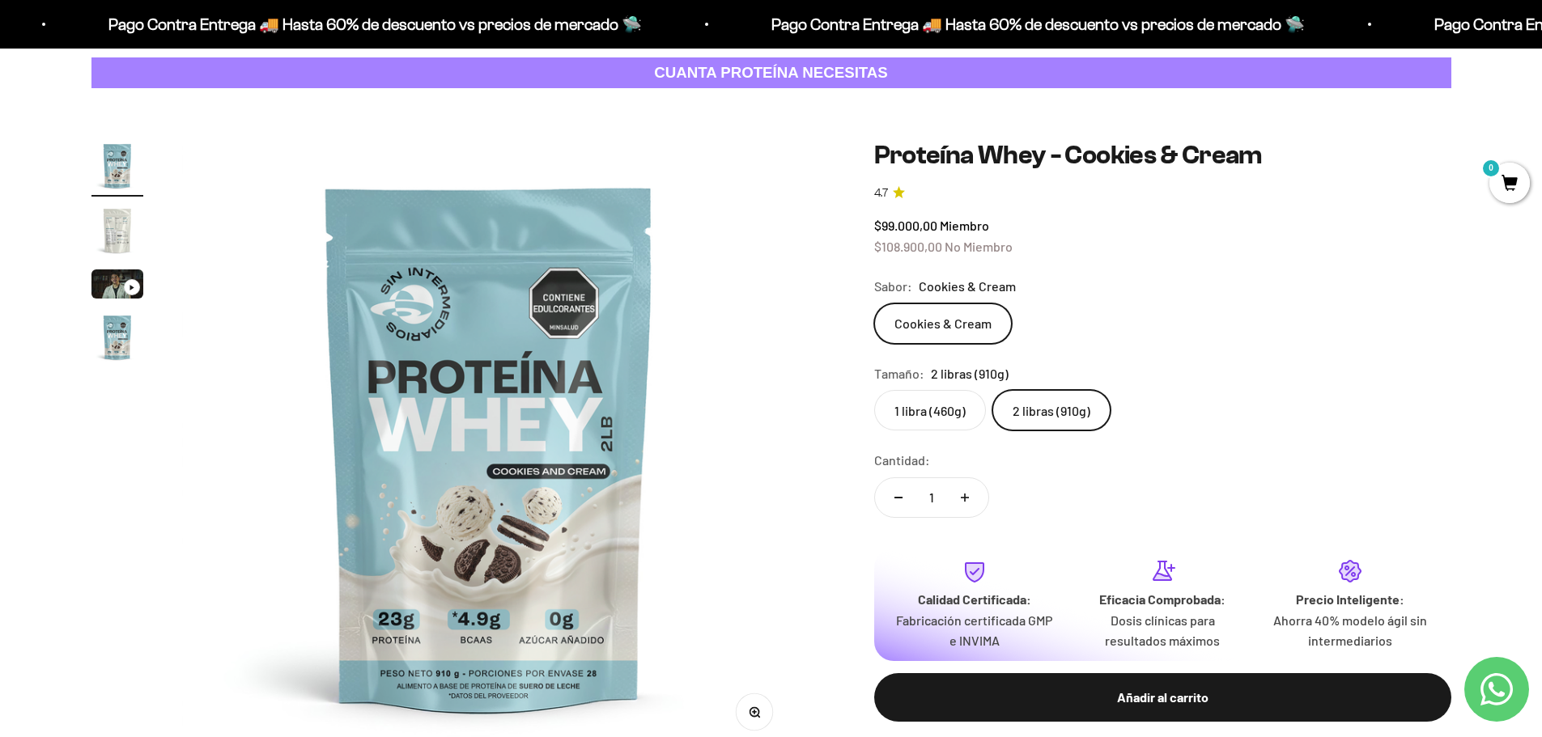
click at [919, 418] on label "1 libra (460g)" at bounding box center [930, 410] width 112 height 40
click at [874, 390] on input "1 libra (460g)" at bounding box center [873, 389] width 1 height 1
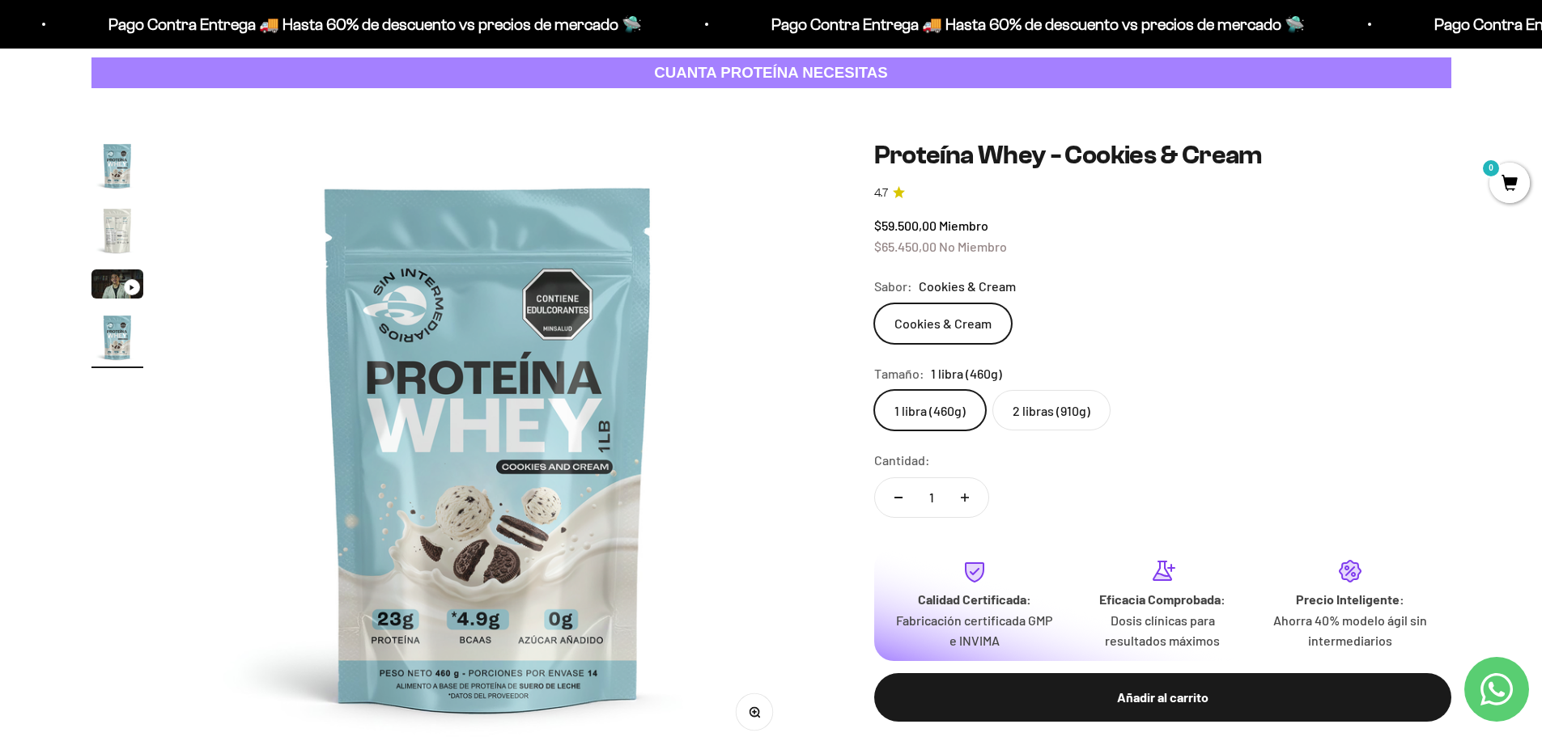
click at [1035, 410] on label "2 libras (910g)" at bounding box center [1051, 410] width 118 height 40
click at [874, 390] on input "2 libras (910g)" at bounding box center [873, 389] width 1 height 1
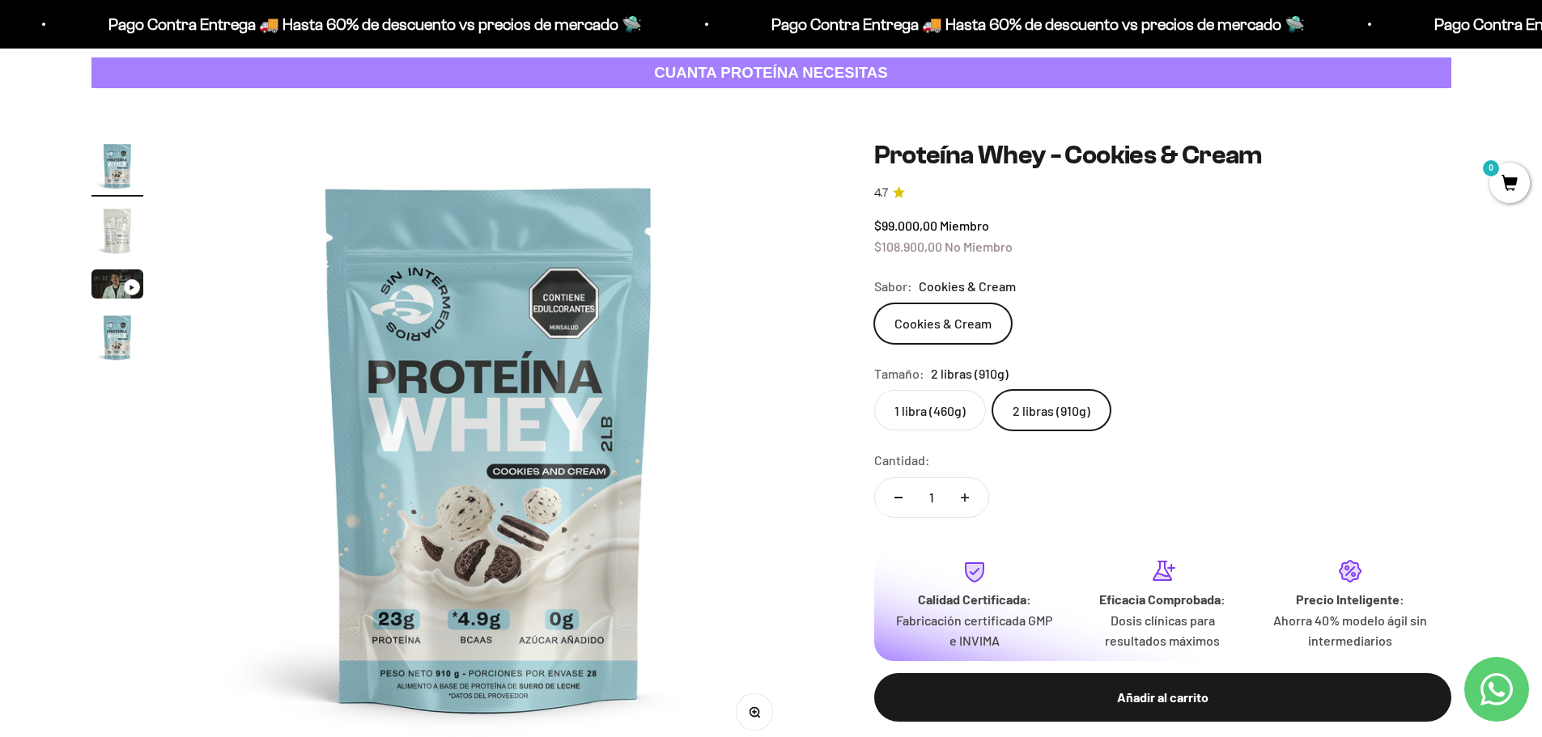
click at [953, 409] on label "1 libra (460g)" at bounding box center [930, 410] width 112 height 40
click at [874, 390] on input "1 libra (460g)" at bounding box center [873, 389] width 1 height 1
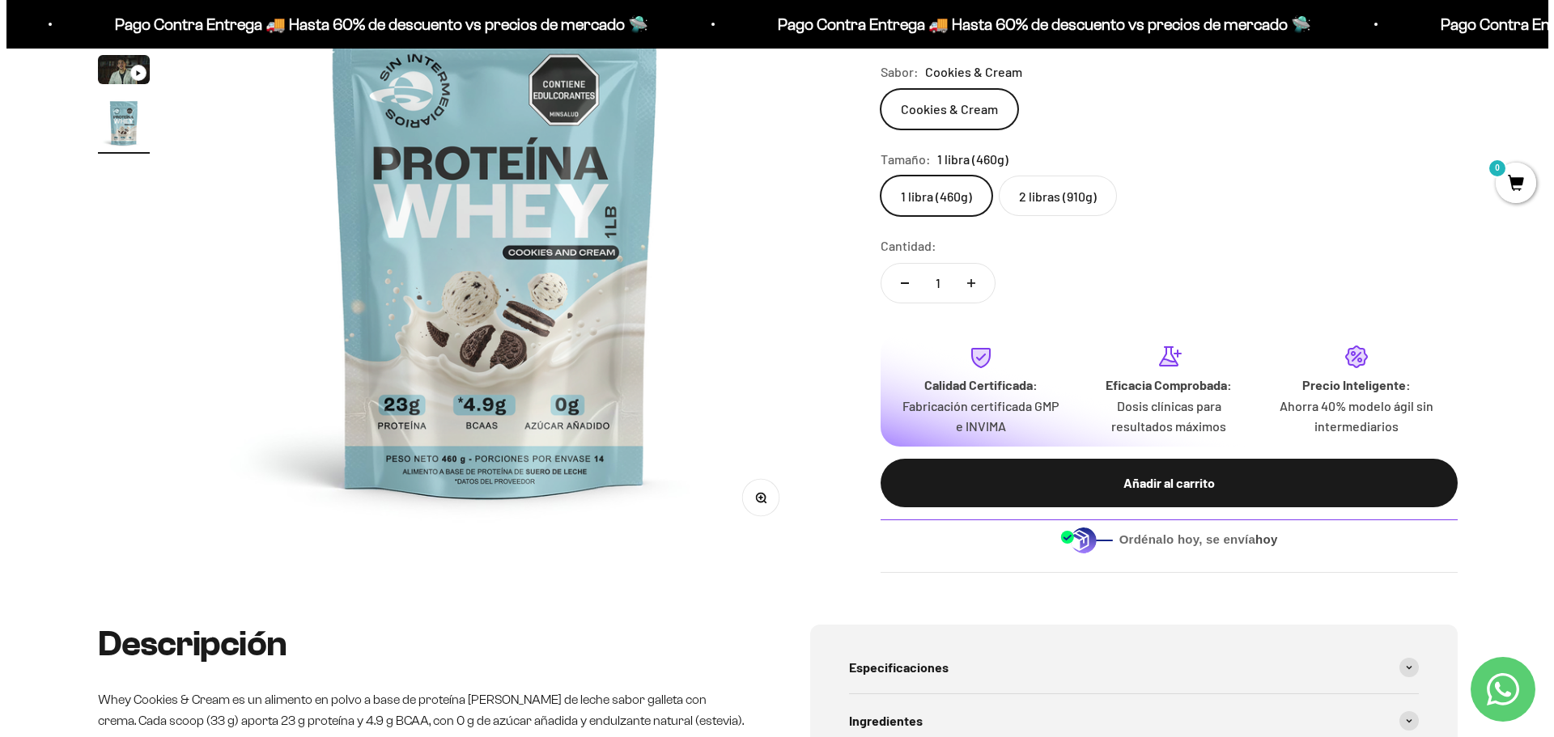
scroll to position [324, 0]
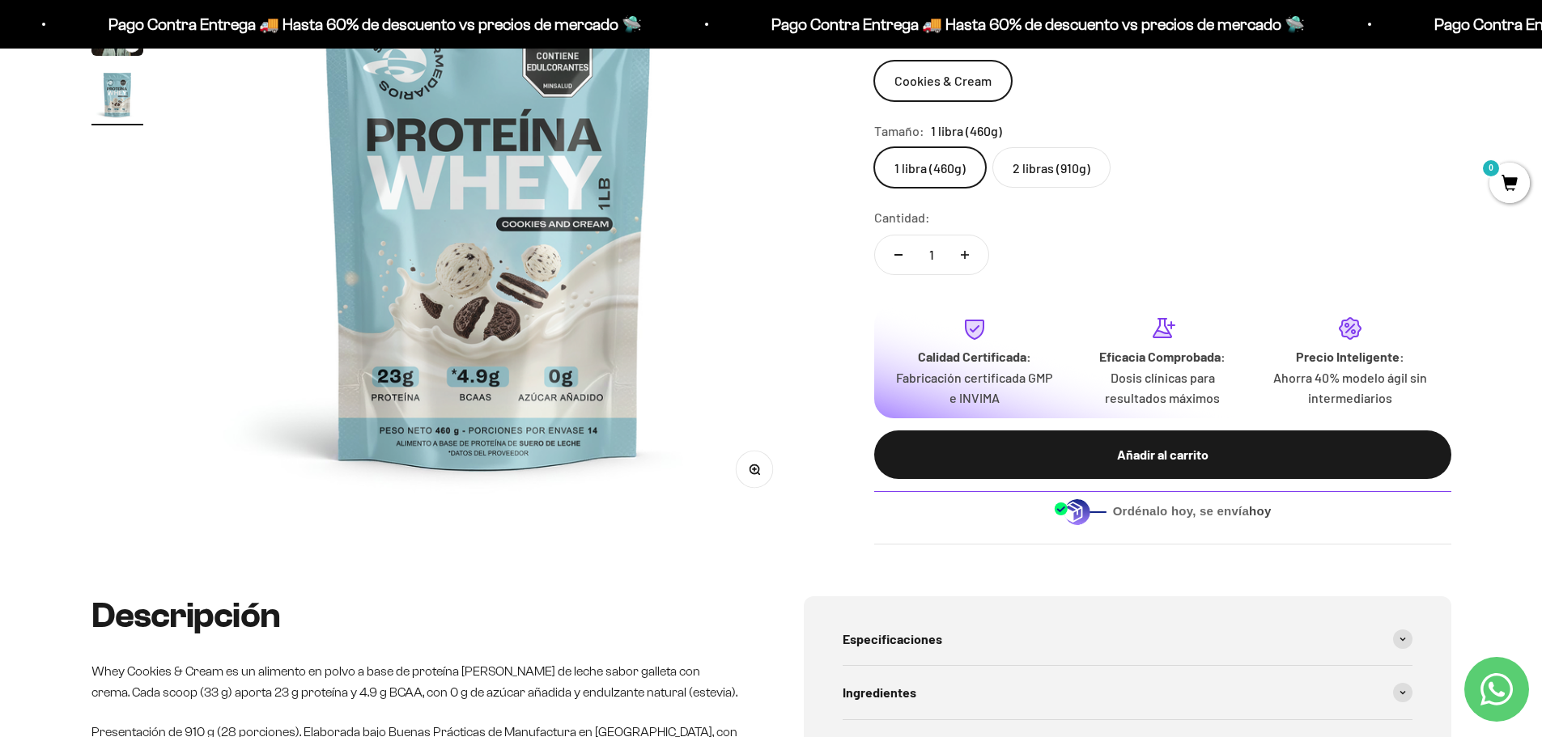
click at [968, 250] on button "Aumentar cantidad" at bounding box center [964, 255] width 47 height 39
type input "2"
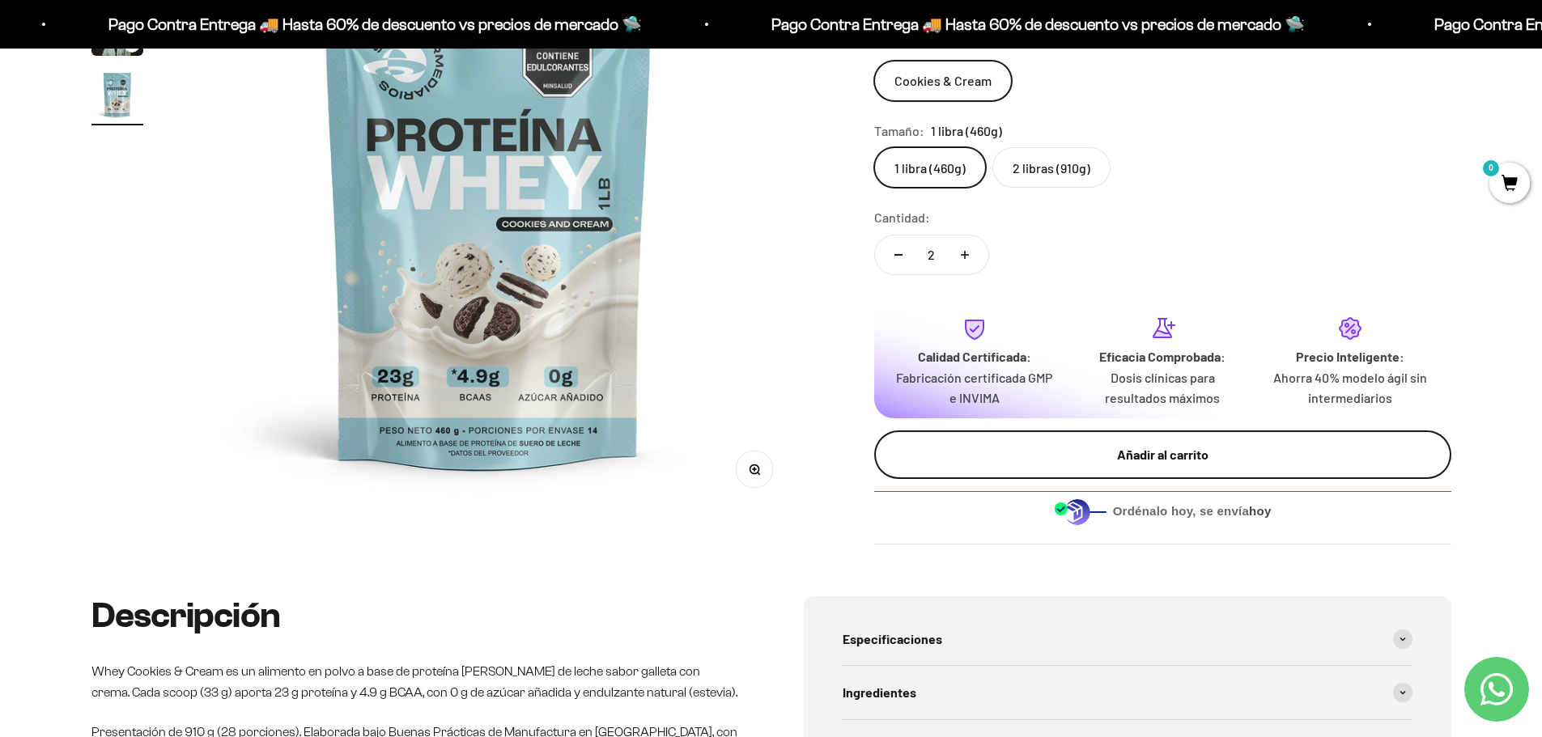
click at [1115, 462] on div "Añadir al carrito" at bounding box center [1162, 454] width 512 height 21
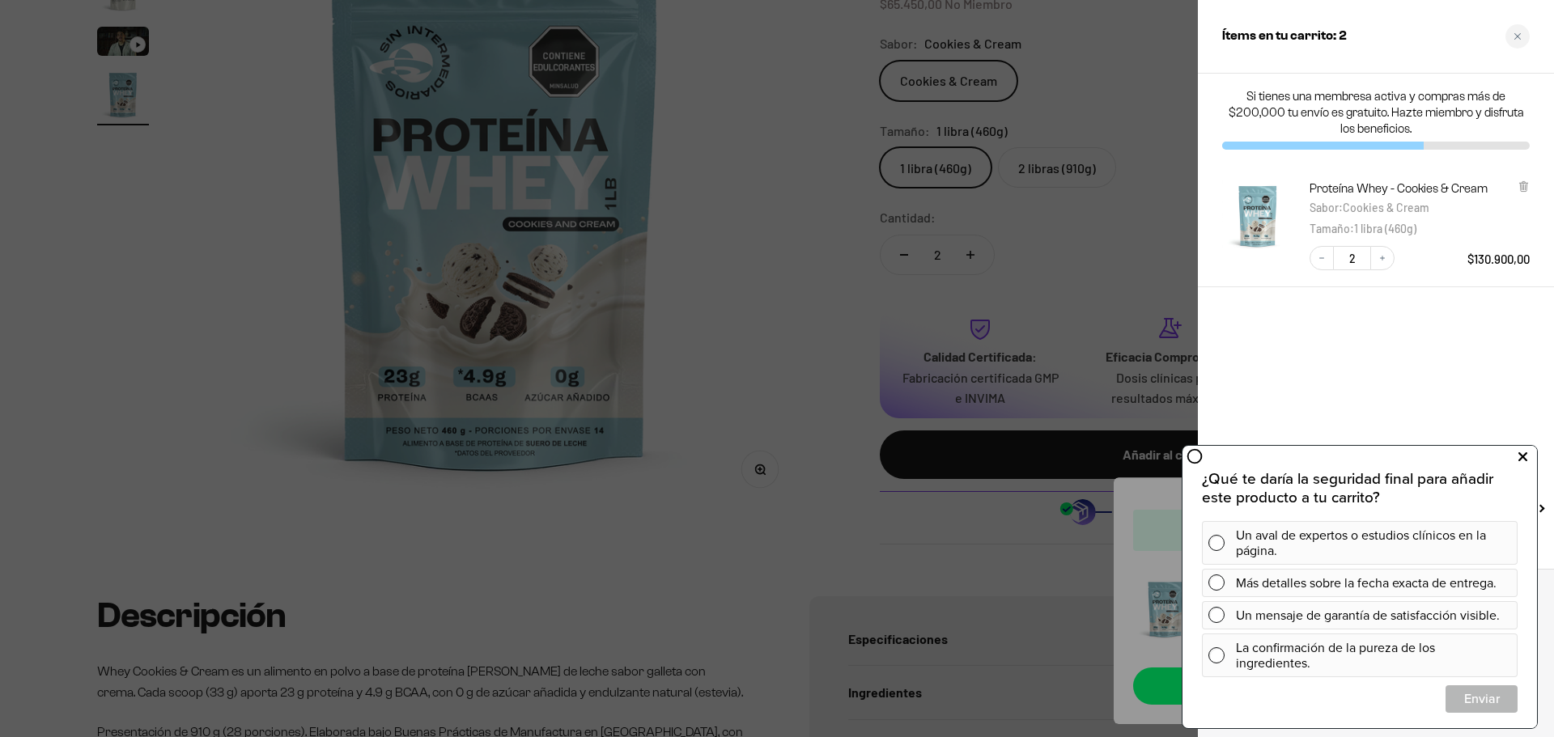
click at [1524, 458] on icon at bounding box center [1522, 457] width 9 height 21
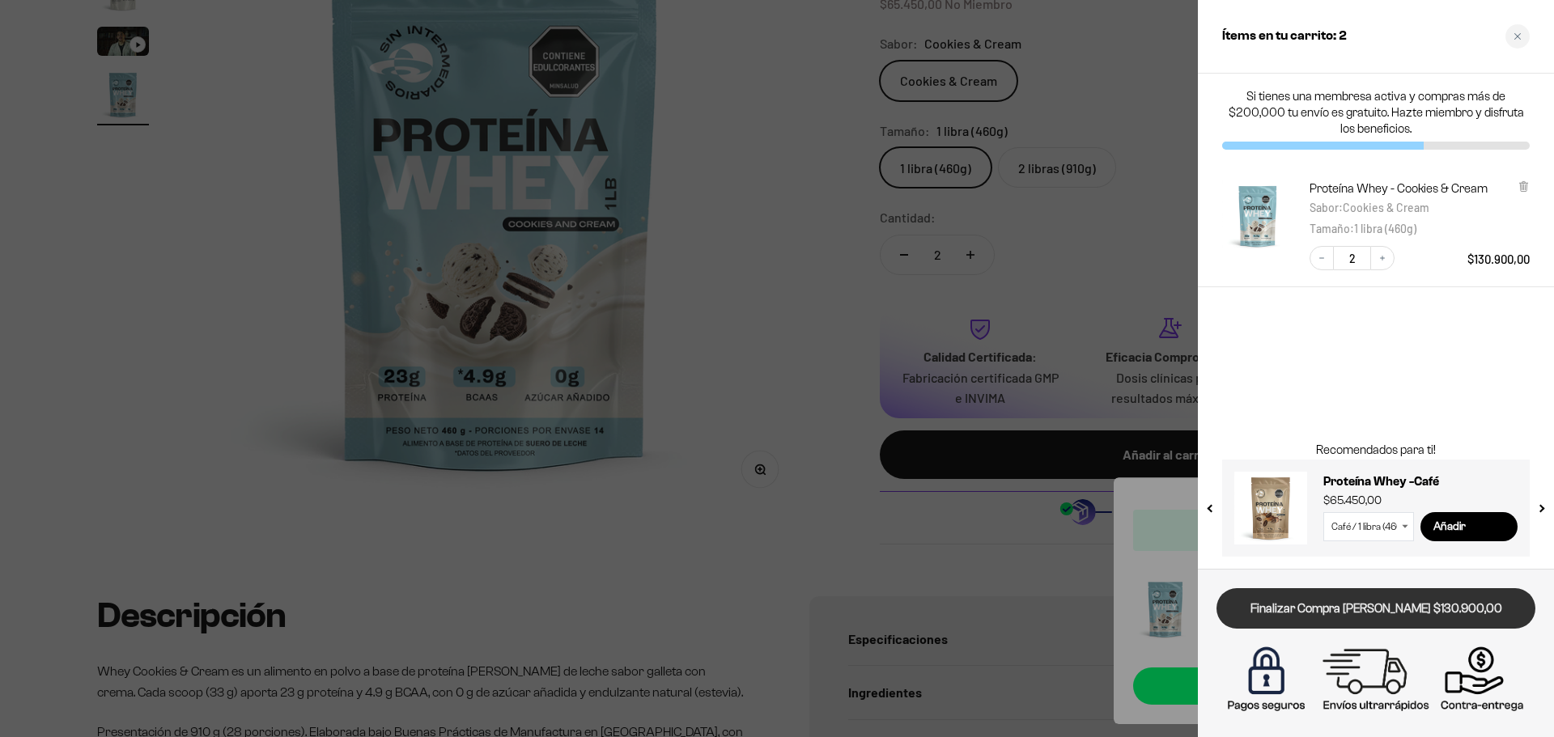
click at [1354, 608] on link "Finalizar Compra [PERSON_NAME] $130.900,00" at bounding box center [1375, 608] width 319 height 41
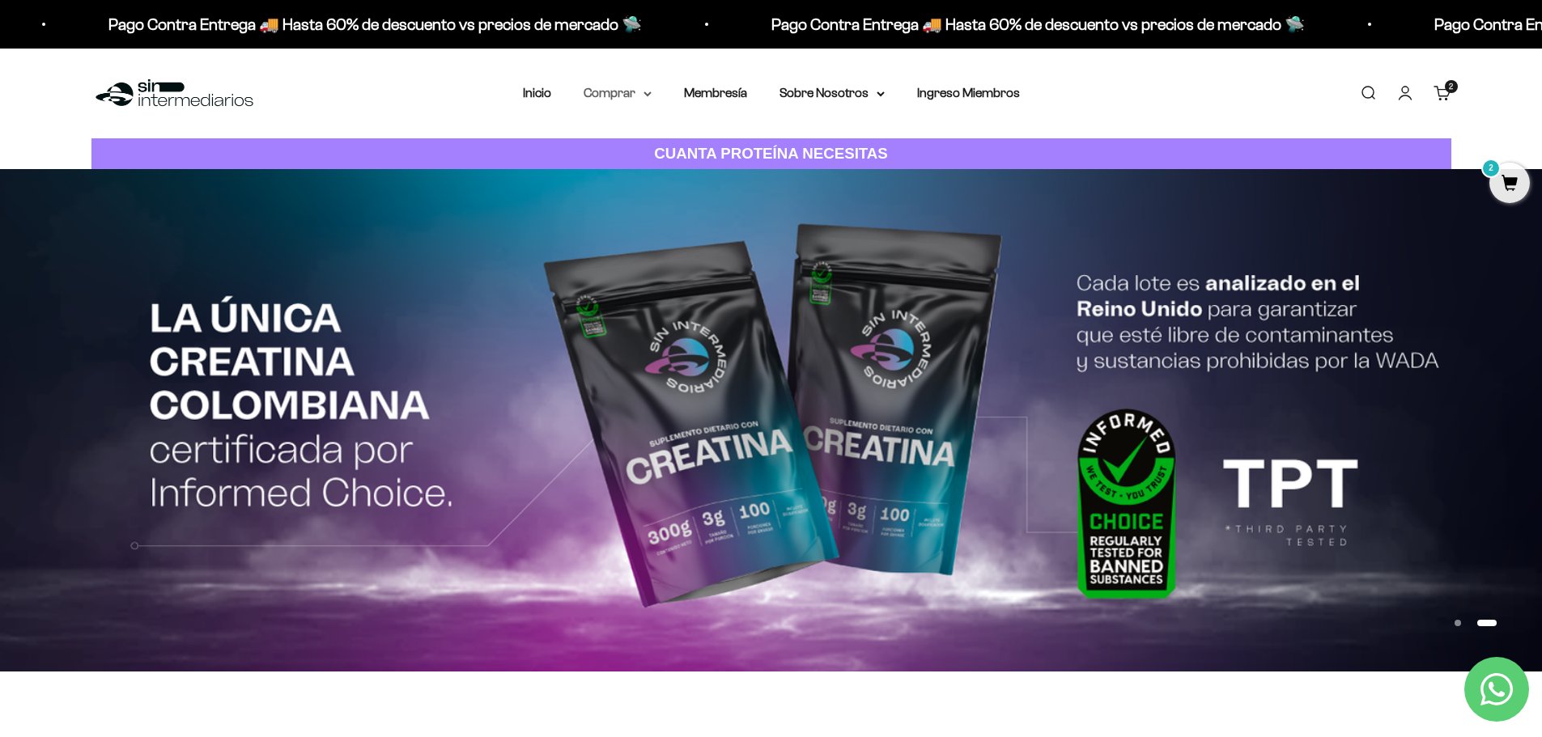
click at [622, 97] on summary "Comprar" at bounding box center [618, 93] width 68 height 21
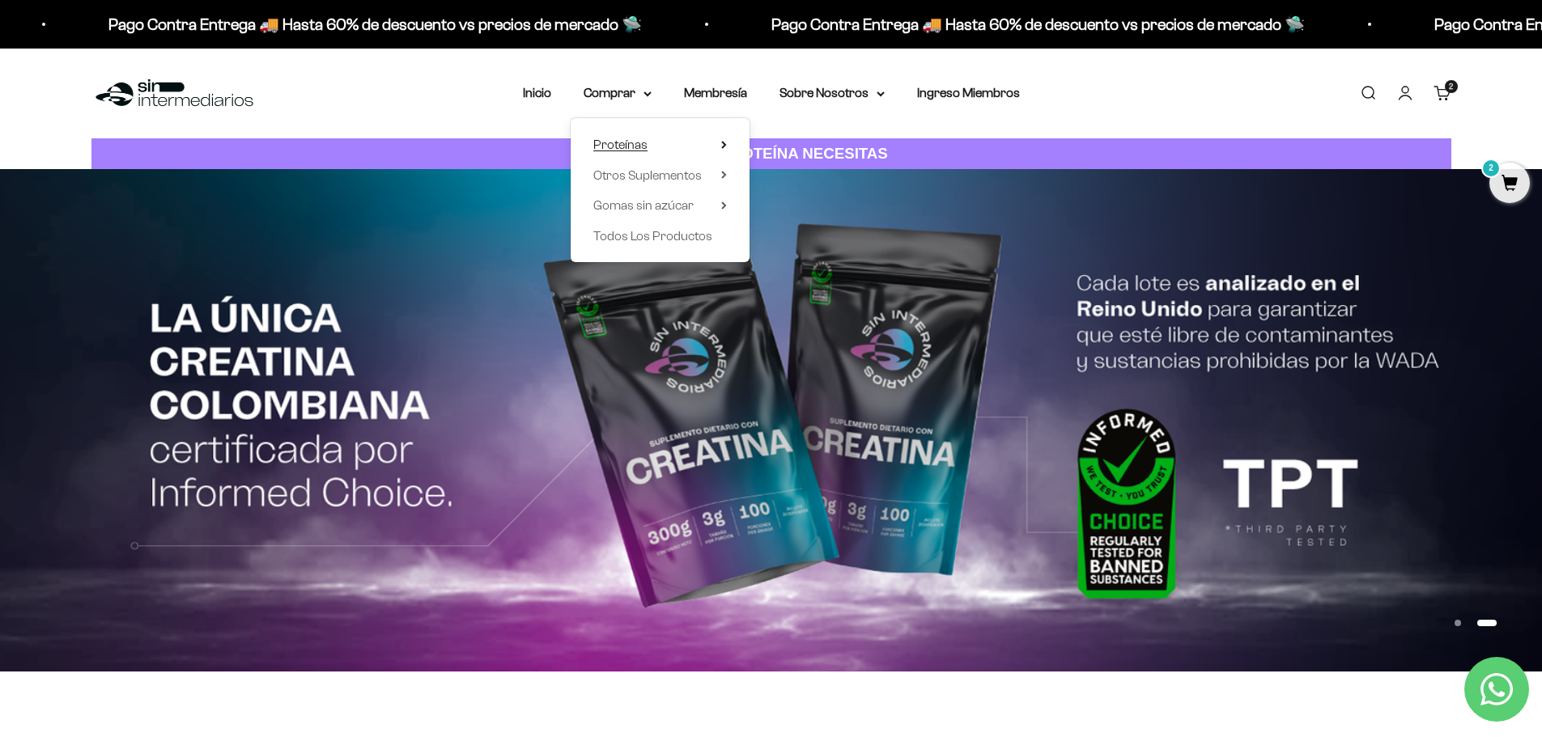
click at [619, 147] on span "Proteínas" at bounding box center [620, 145] width 54 height 14
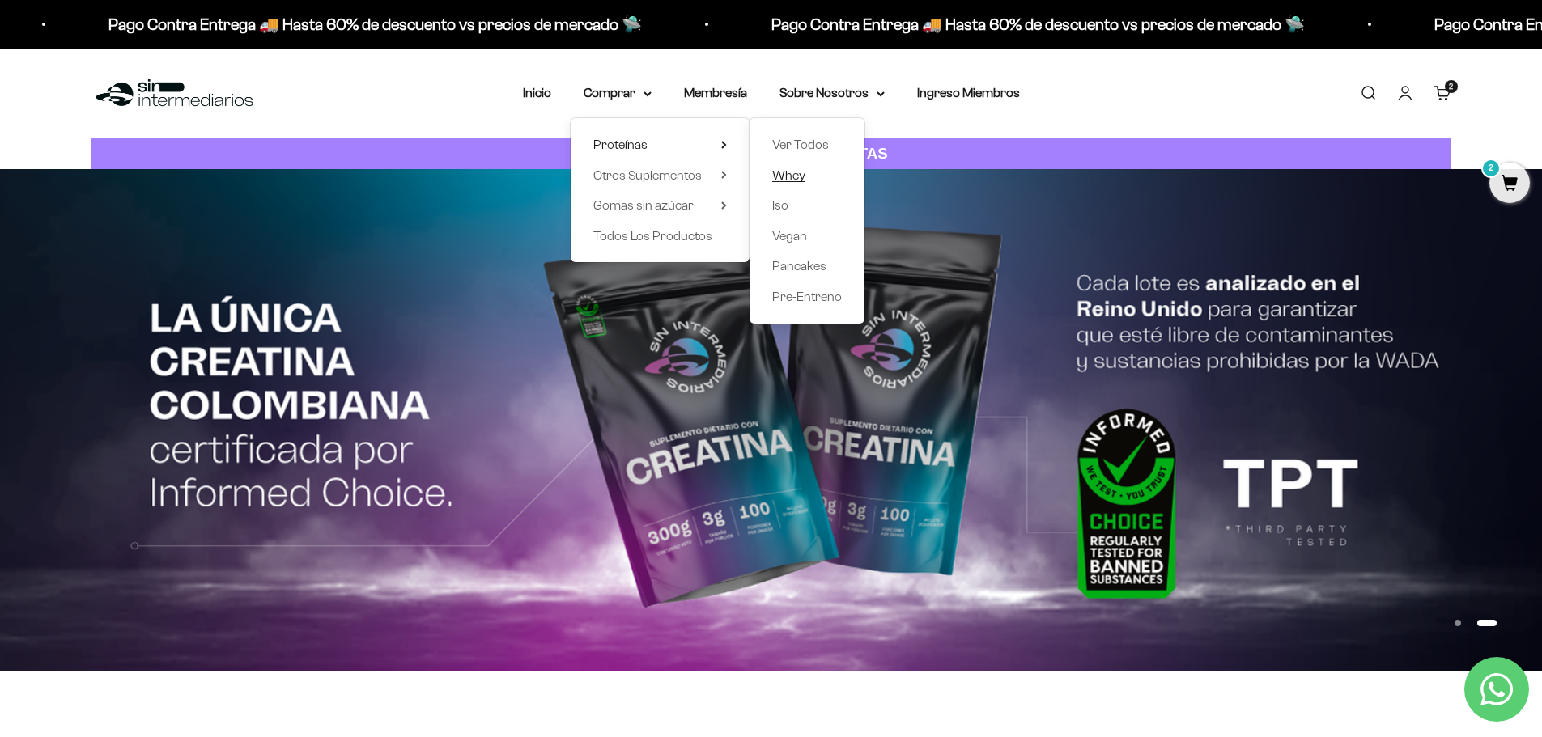
click at [788, 172] on span "Whey" at bounding box center [788, 175] width 33 height 14
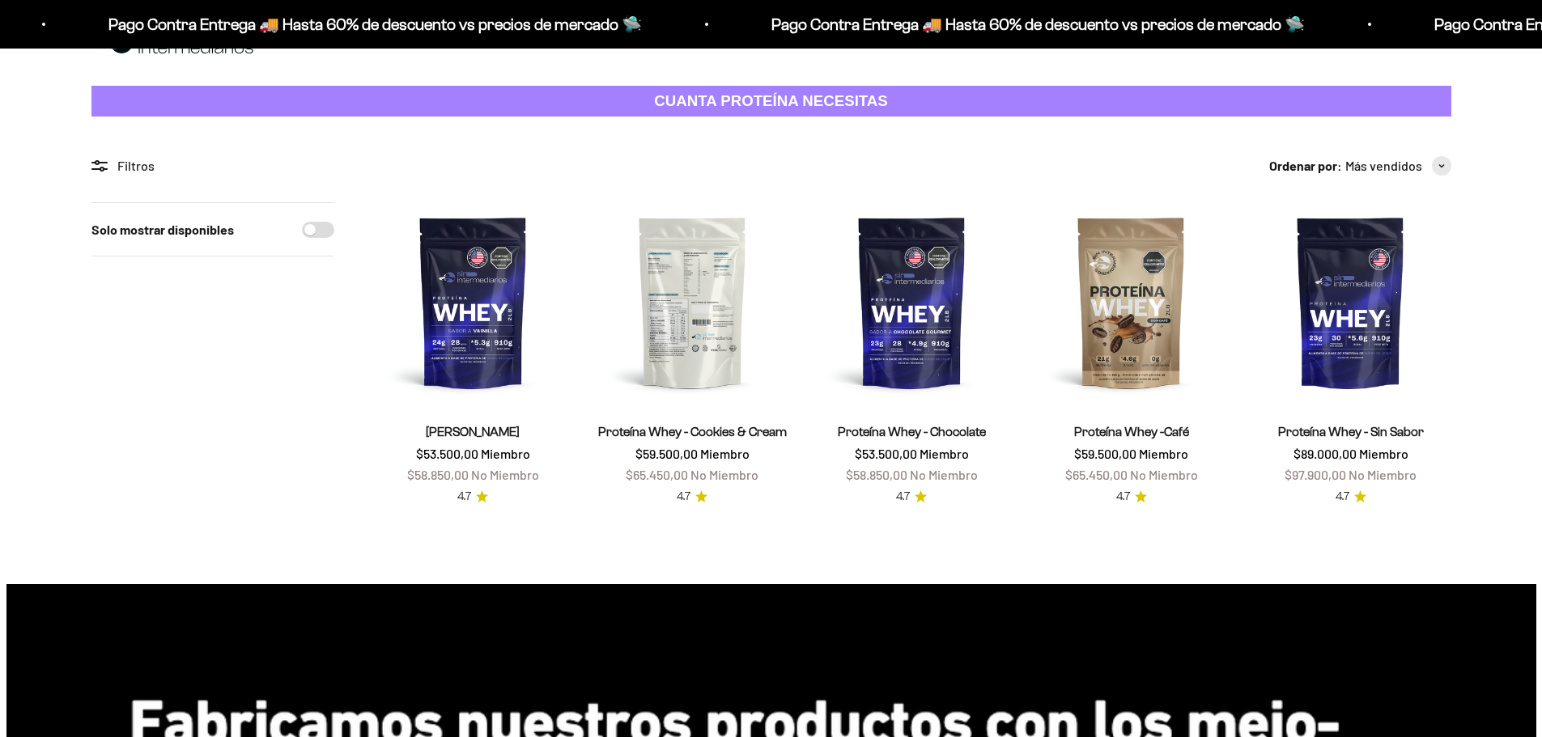
scroll to position [81, 0]
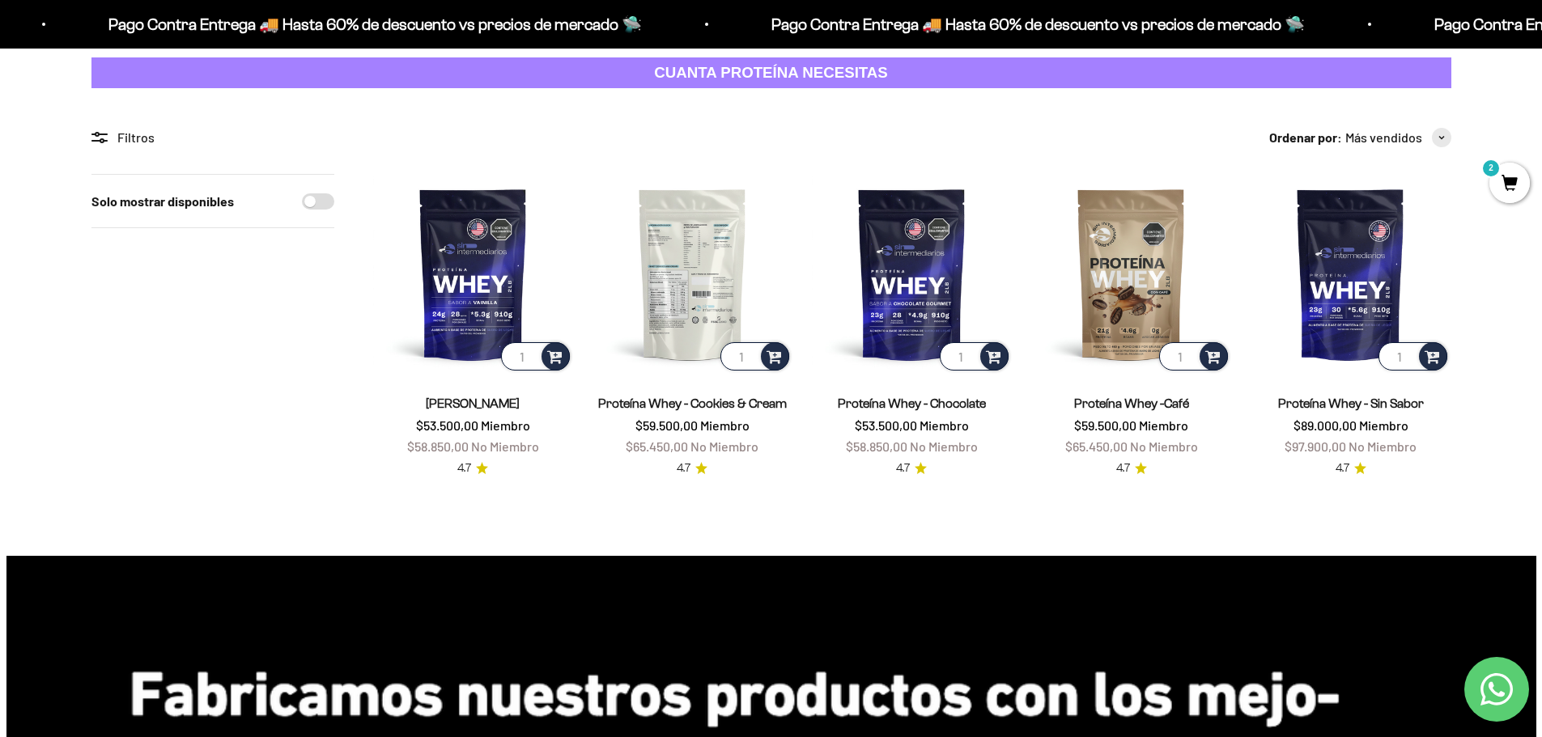
click at [673, 283] on img at bounding box center [692, 274] width 200 height 200
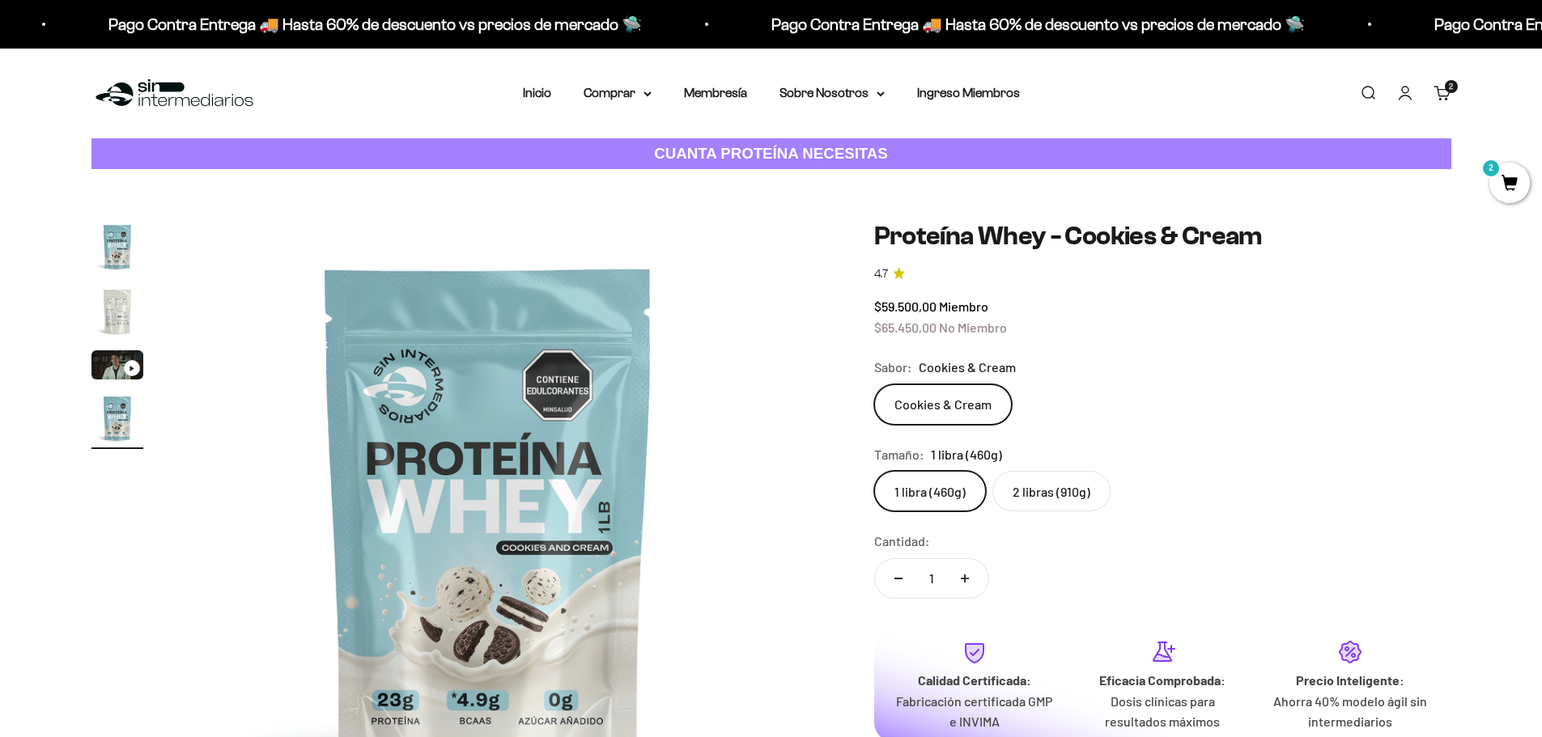
click at [121, 316] on img "Ir al artículo 2" at bounding box center [117, 312] width 52 height 52
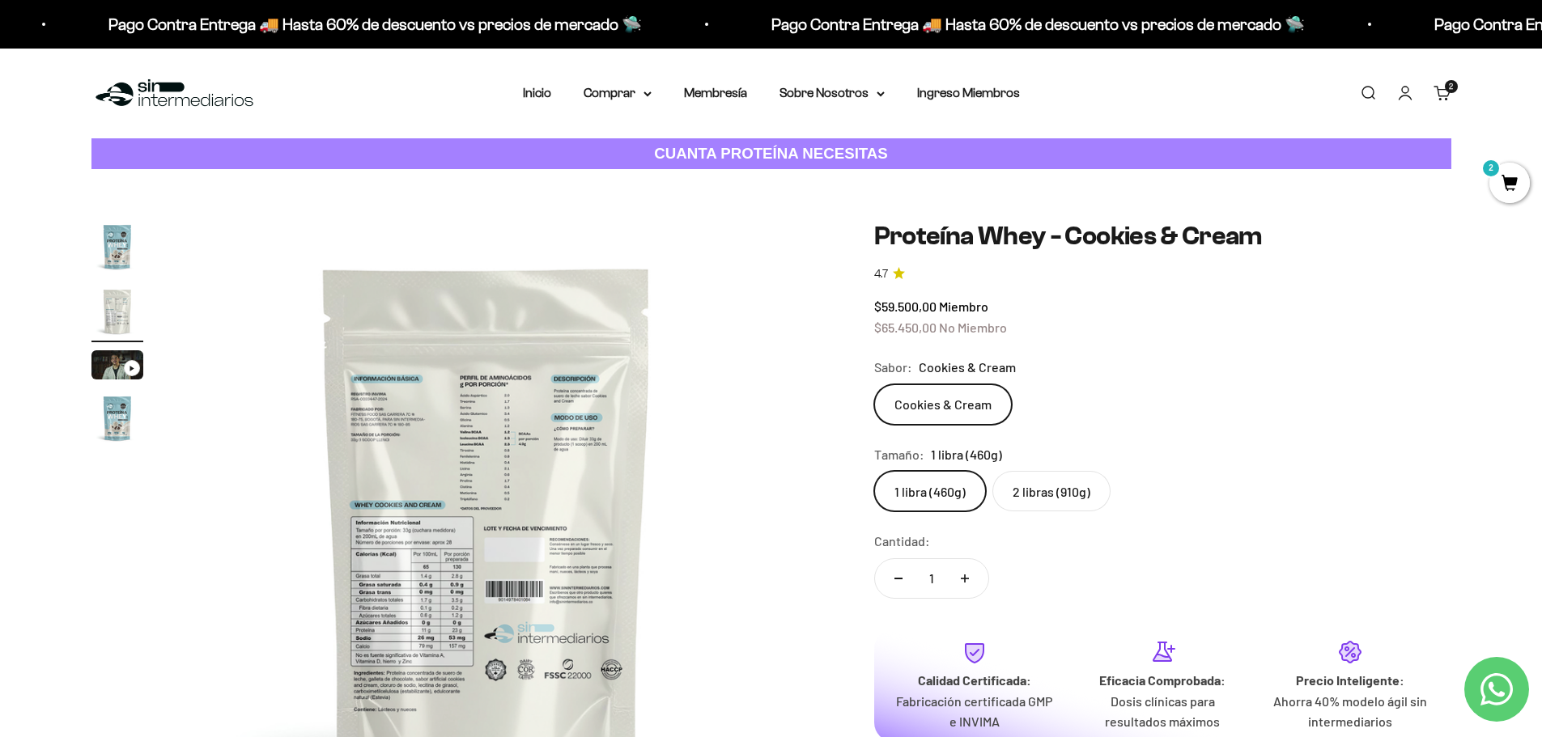
scroll to position [0, 634]
click at [107, 395] on img "Ir al artículo 4" at bounding box center [117, 419] width 52 height 52
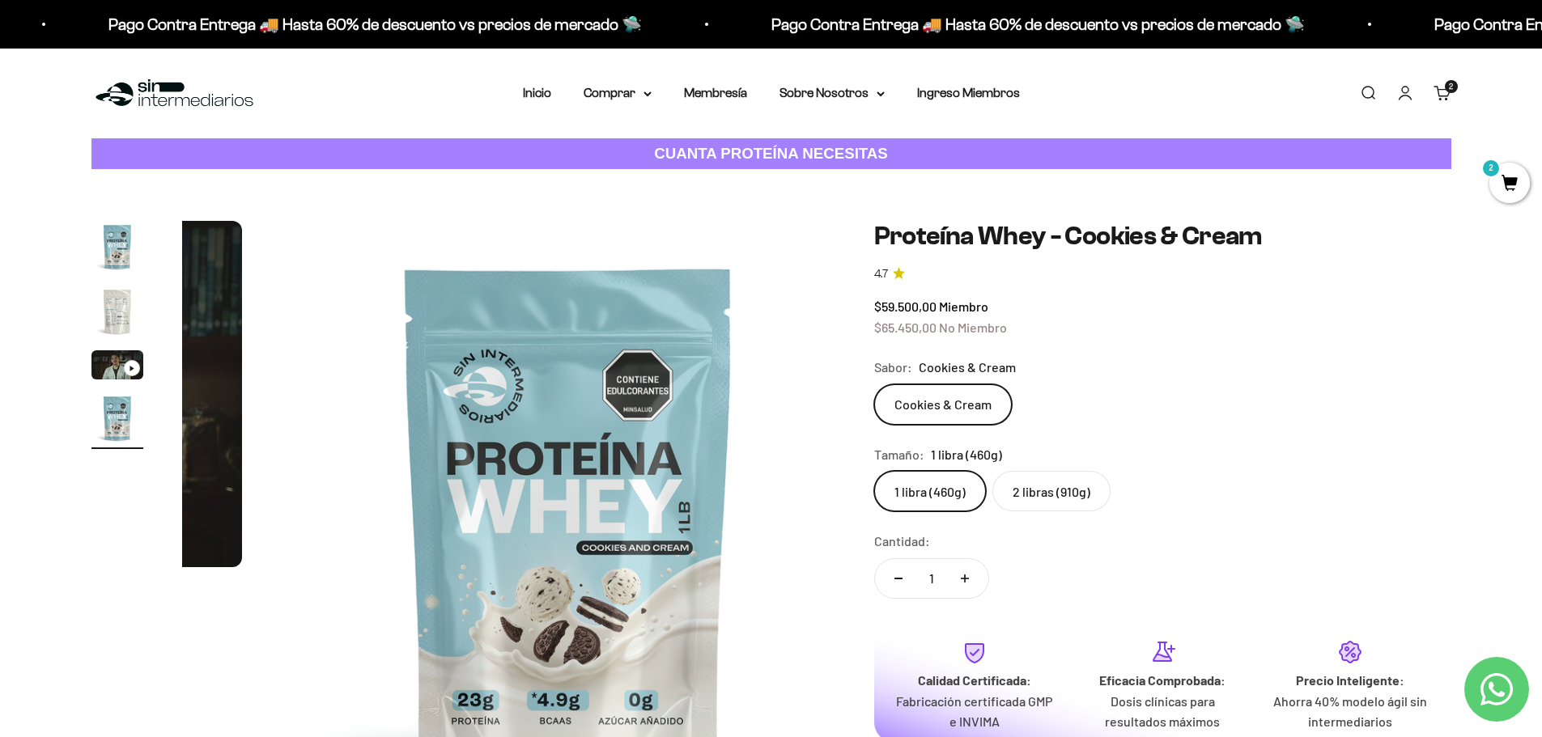
scroll to position [0, 1901]
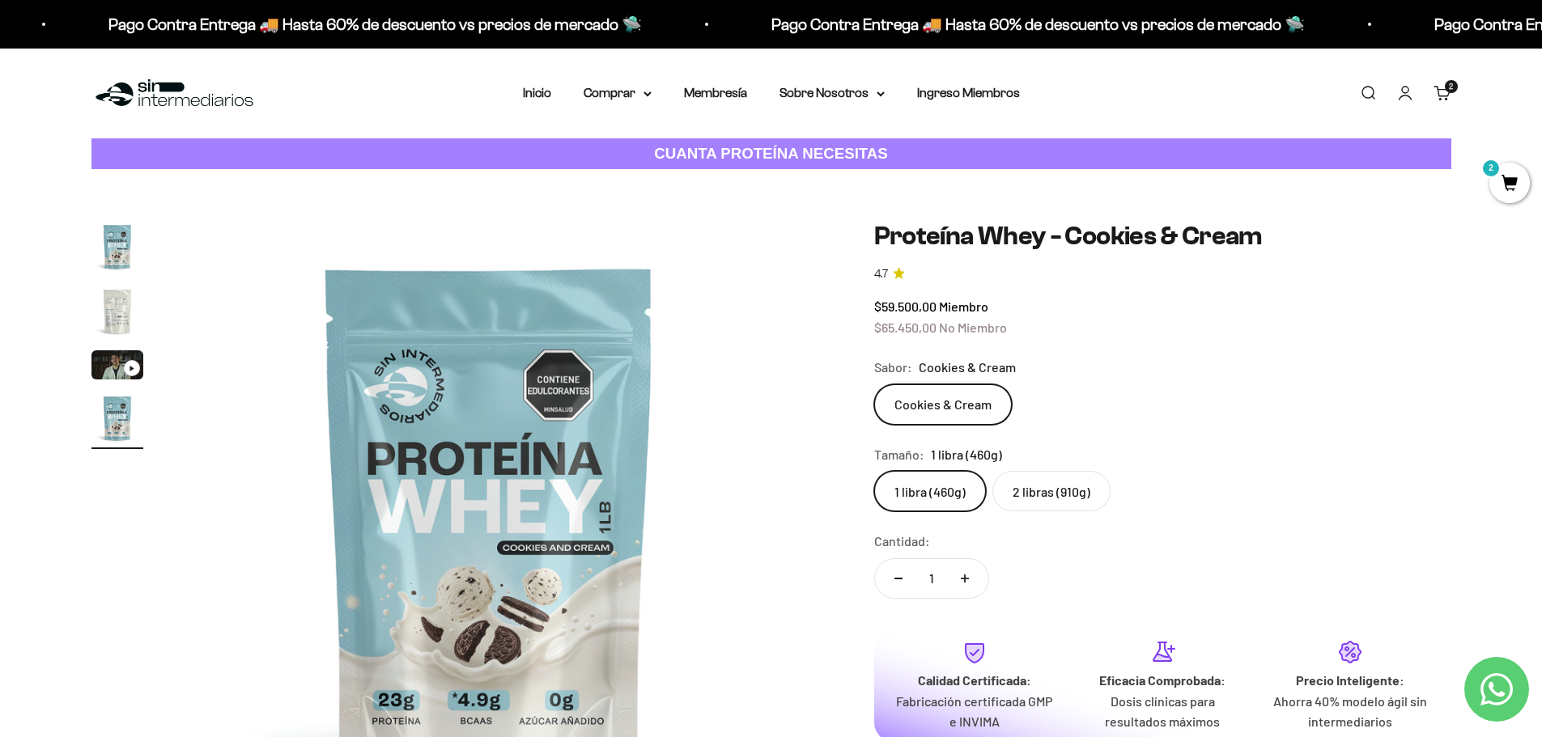
click at [107, 368] on img "Ir al artículo 3" at bounding box center [117, 364] width 52 height 29
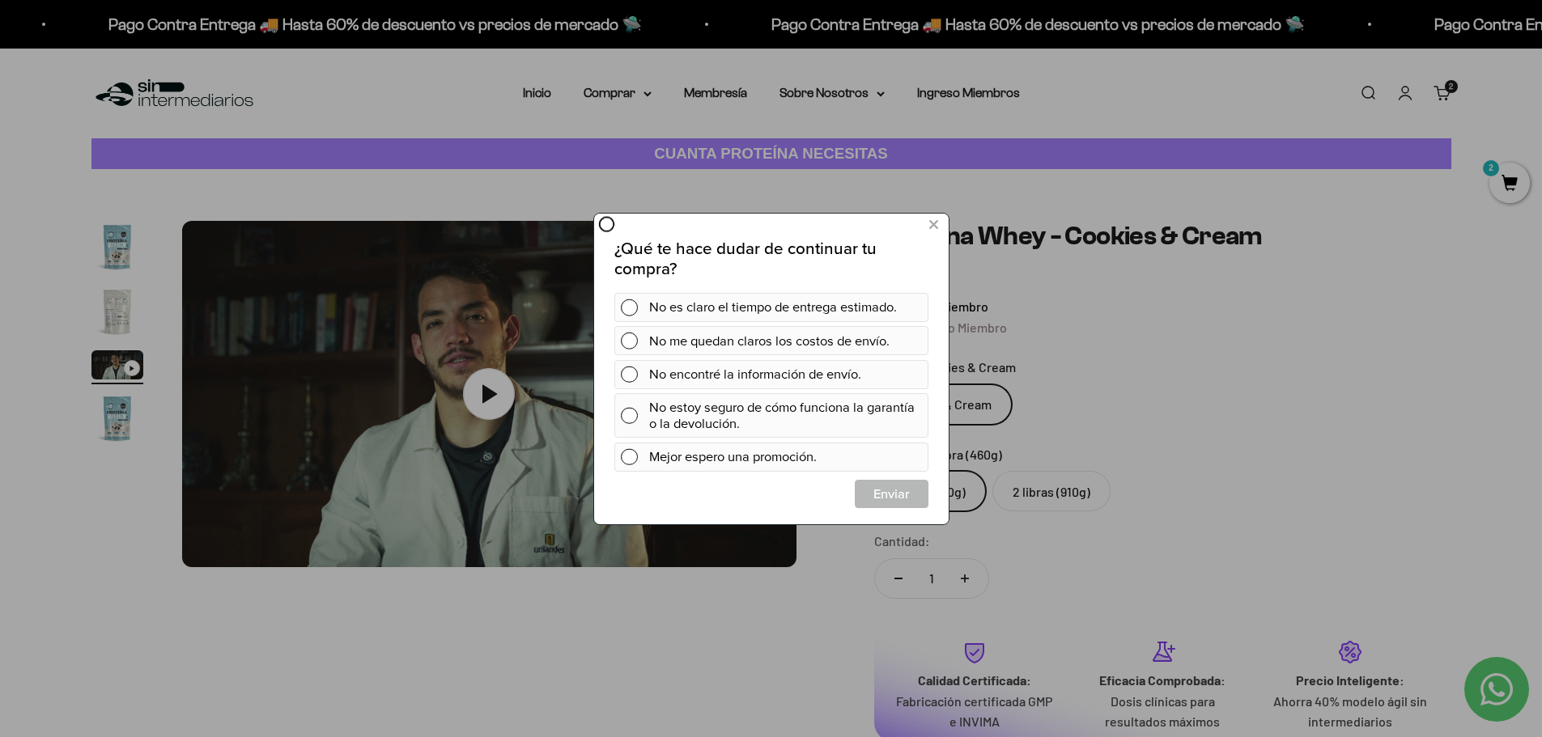
scroll to position [0, 0]
click at [933, 230] on icon at bounding box center [932, 225] width 9 height 22
